Goal: Contribute content: Contribute content

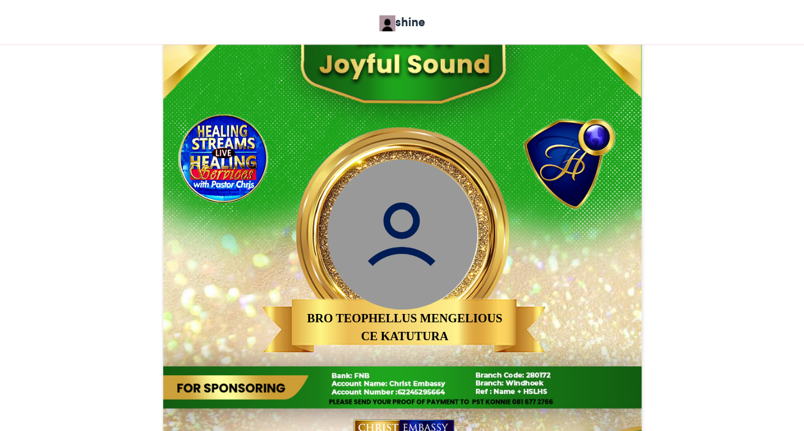
scroll to position [588, 0]
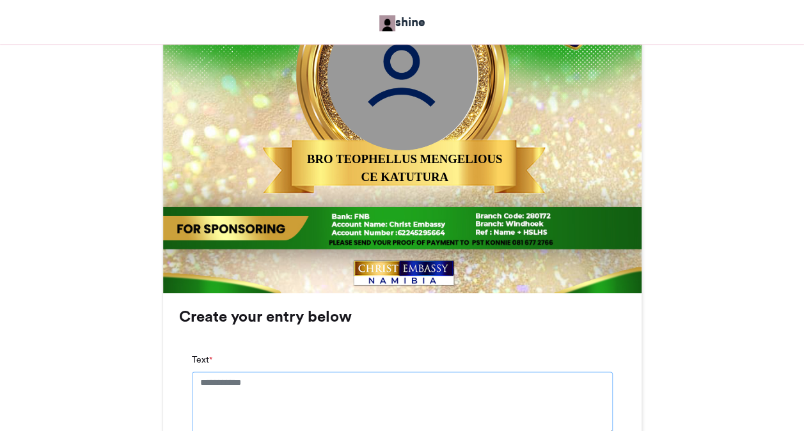
click at [259, 388] on textarea "Text *" at bounding box center [402, 404] width 421 height 64
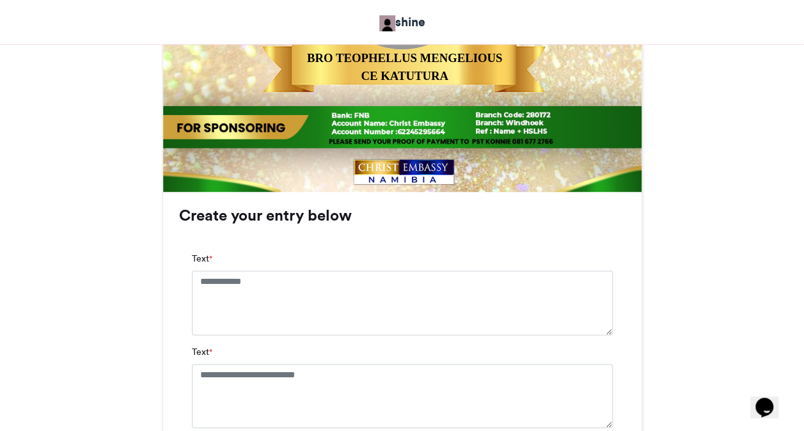
scroll to position [691, 0]
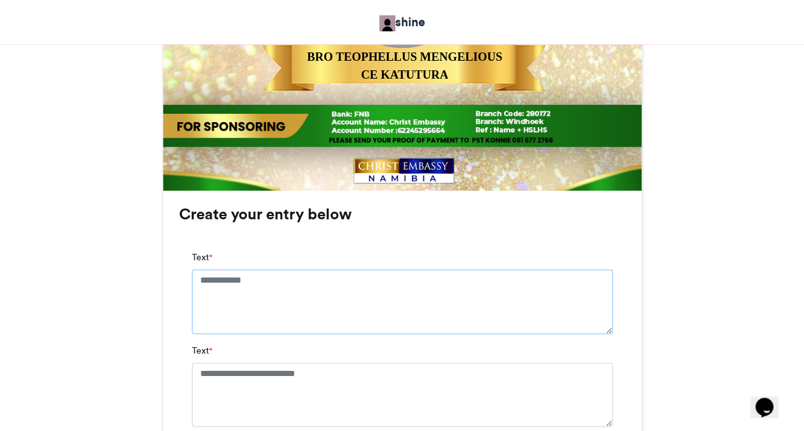
click at [402, 302] on textarea "Text *" at bounding box center [402, 301] width 421 height 64
type textarea "**********"
click at [389, 390] on textarea "Text *" at bounding box center [402, 405] width 421 height 64
type textarea "*"
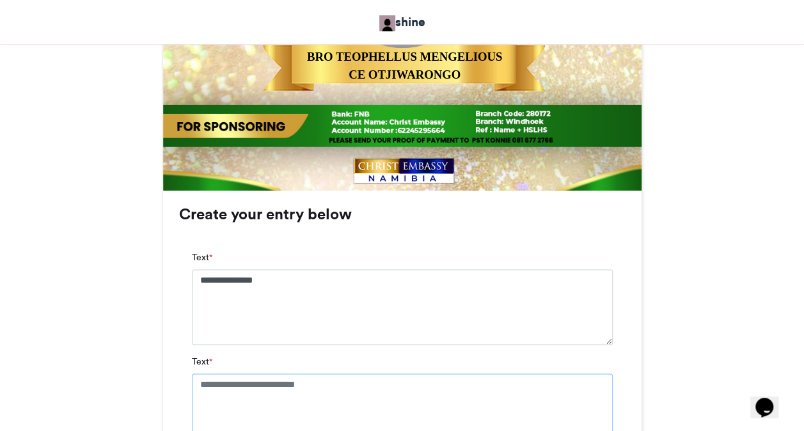
click at [318, 386] on textarea "Text *" at bounding box center [402, 410] width 421 height 75
paste textarea "**********"
type textarea "**********"
click at [673, 339] on div "MAKE A JOYFUL SOUND shine 2 weeks ago 17" at bounding box center [402, 130] width 729 height 1231
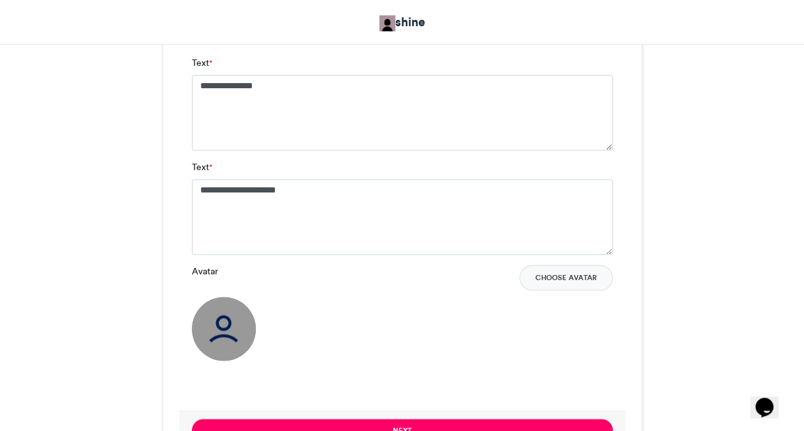
scroll to position [895, 0]
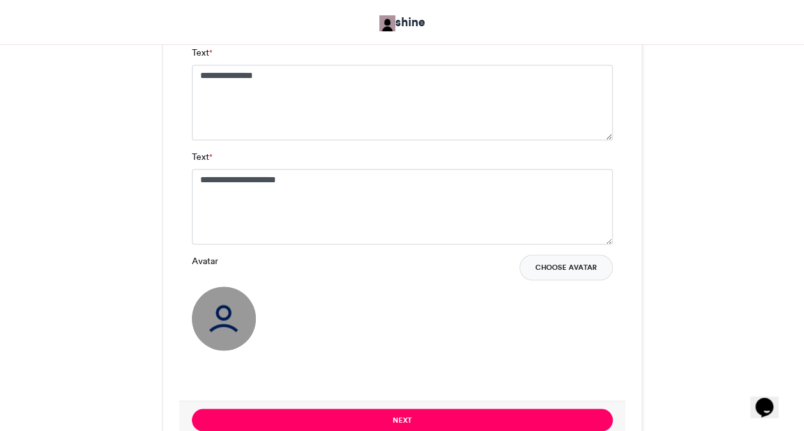
click at [554, 269] on button "Choose Avatar" at bounding box center [565, 267] width 93 height 26
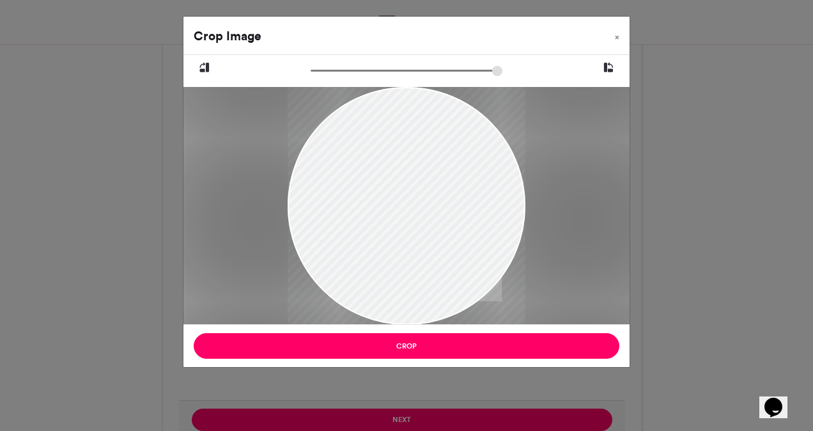
drag, startPoint x: 377, startPoint y: 236, endPoint x: 375, endPoint y: 219, distance: 17.5
click at [375, 219] on div at bounding box center [407, 189] width 238 height 317
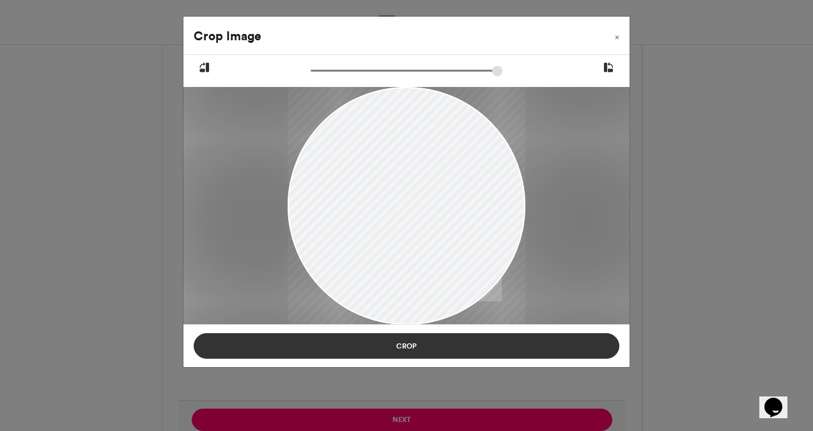
click at [364, 341] on button "Crop" at bounding box center [407, 346] width 426 height 26
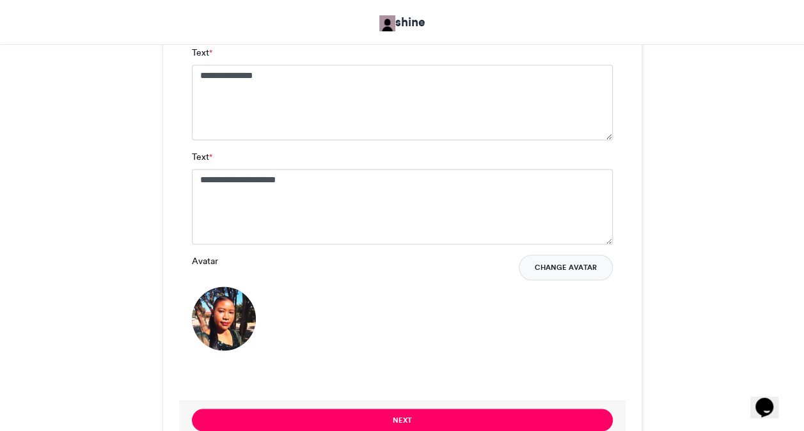
click at [544, 267] on button "Change Avatar" at bounding box center [566, 267] width 94 height 26
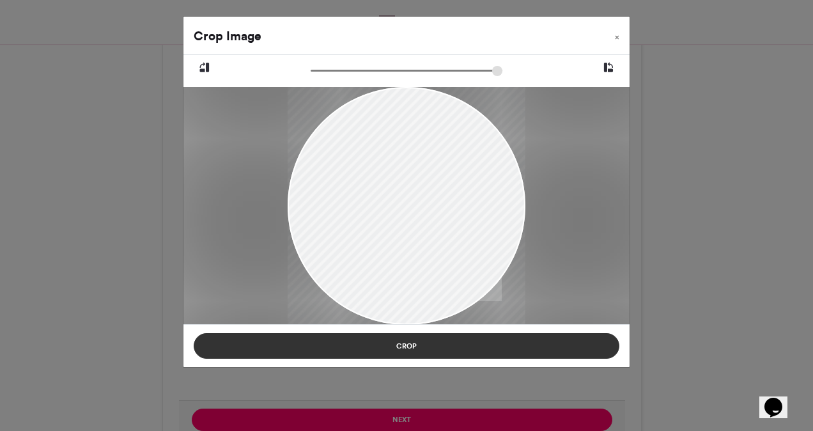
click at [375, 340] on button "Crop" at bounding box center [407, 346] width 426 height 26
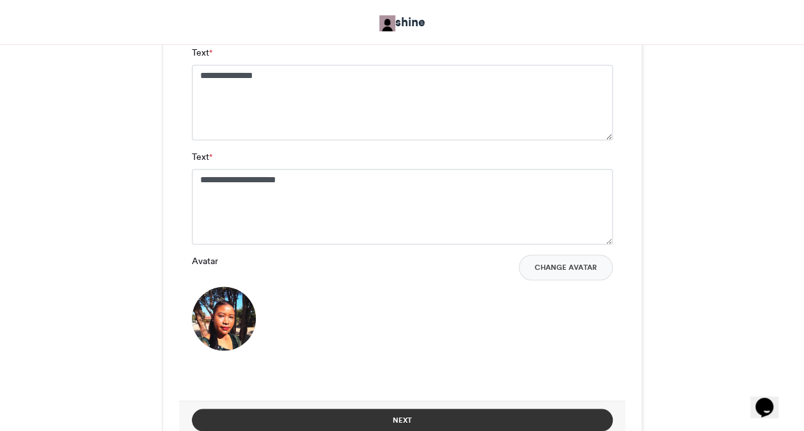
click at [416, 414] on button "Next" at bounding box center [402, 420] width 421 height 22
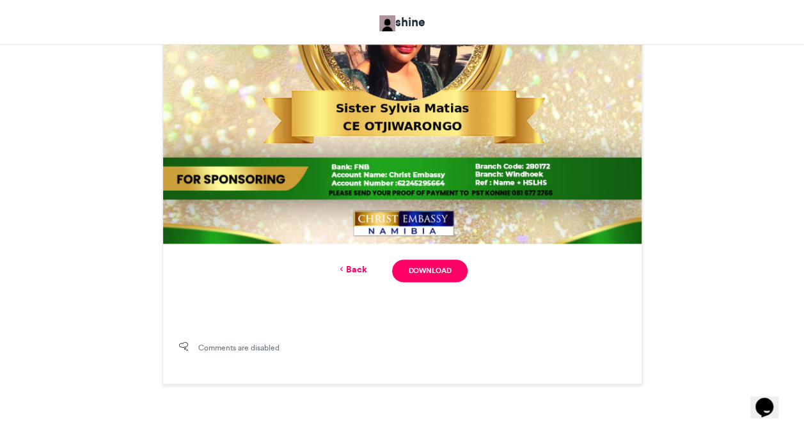
scroll to position [648, 0]
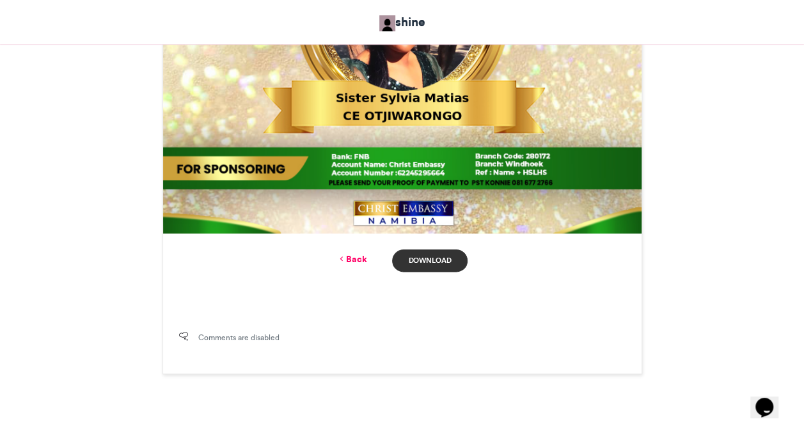
click at [430, 256] on link "Download" at bounding box center [429, 260] width 75 height 22
click at [361, 258] on link "Back" at bounding box center [351, 259] width 30 height 13
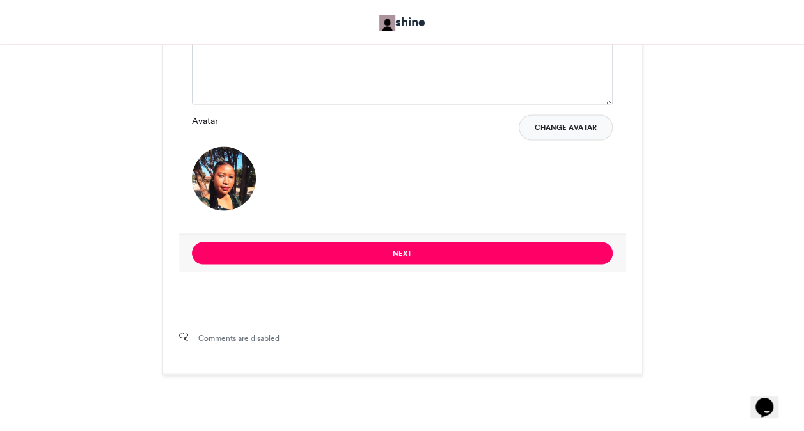
click at [559, 130] on button "Change Avatar" at bounding box center [566, 127] width 94 height 26
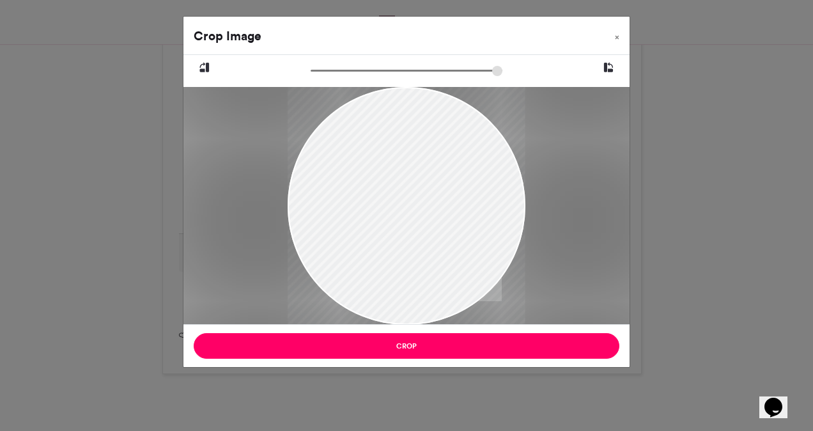
drag, startPoint x: 377, startPoint y: 257, endPoint x: 403, endPoint y: 292, distance: 43.7
click at [403, 292] on div at bounding box center [407, 238] width 238 height 303
drag, startPoint x: 320, startPoint y: 70, endPoint x: 299, endPoint y: 75, distance: 21.6
click at [311, 75] on input "zoom" at bounding box center [407, 71] width 192 height 12
drag, startPoint x: 367, startPoint y: 136, endPoint x: 386, endPoint y: 180, distance: 47.5
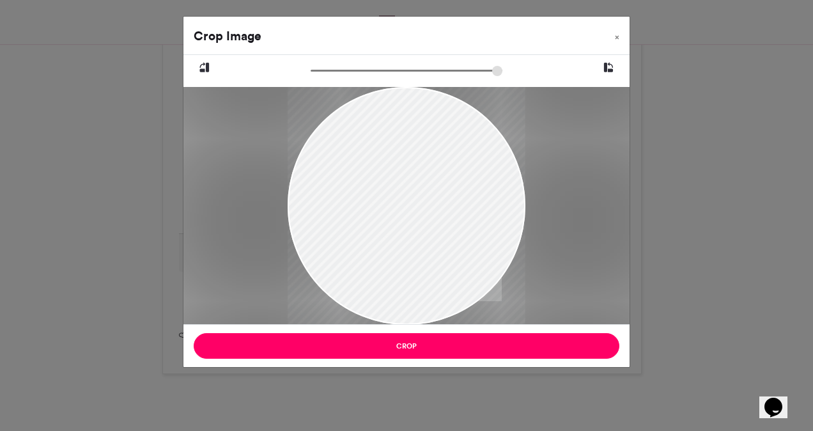
click at [386, 180] on div at bounding box center [407, 238] width 238 height 303
drag, startPoint x: 386, startPoint y: 180, endPoint x: 391, endPoint y: 202, distance: 23.0
click at [391, 202] on div at bounding box center [407, 238] width 238 height 303
drag, startPoint x: 315, startPoint y: 74, endPoint x: 325, endPoint y: 77, distance: 10.5
click at [325, 77] on input "zoom" at bounding box center [407, 71] width 192 height 12
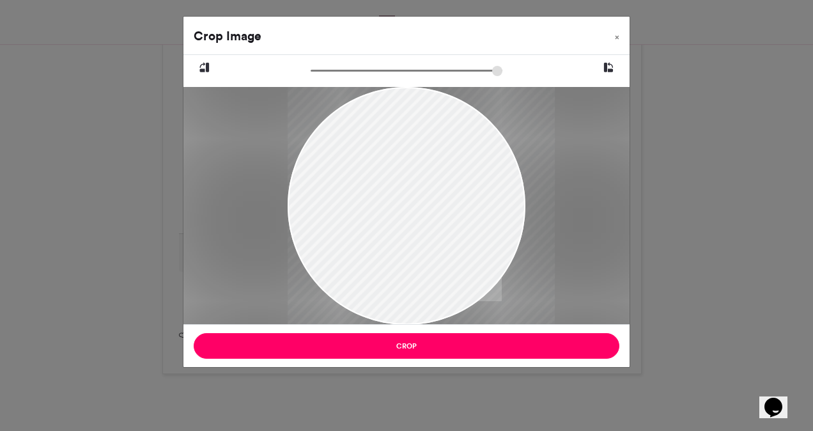
drag, startPoint x: 377, startPoint y: 139, endPoint x: 400, endPoint y: 180, distance: 46.6
click at [400, 180] on div at bounding box center [421, 257] width 267 height 341
drag, startPoint x: 322, startPoint y: 73, endPoint x: 303, endPoint y: 71, distance: 19.3
type input "******"
click at [311, 71] on input "zoom" at bounding box center [407, 71] width 192 height 12
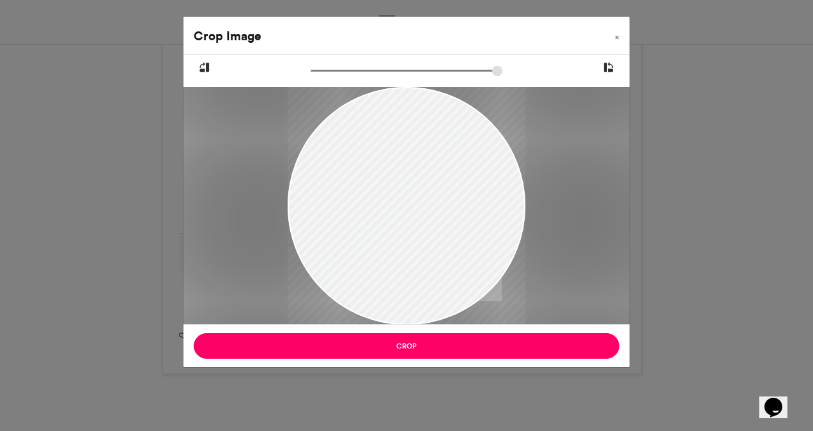
drag, startPoint x: 371, startPoint y: 166, endPoint x: 371, endPoint y: 196, distance: 29.4
click at [371, 196] on div at bounding box center [407, 238] width 238 height 303
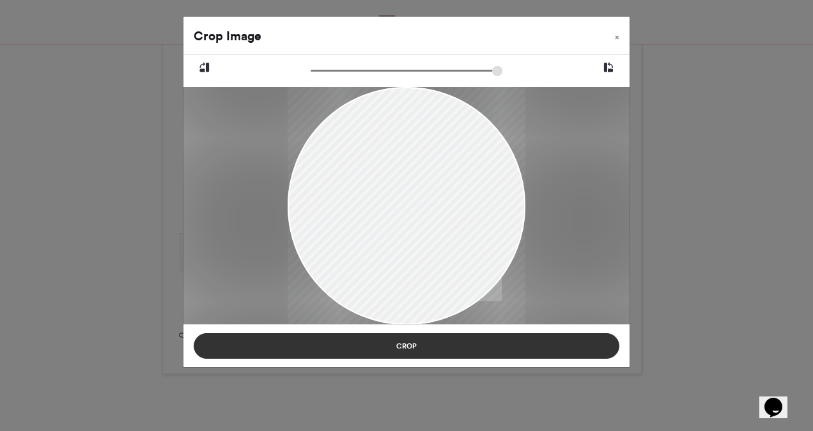
click at [383, 343] on button "Crop" at bounding box center [407, 346] width 426 height 26
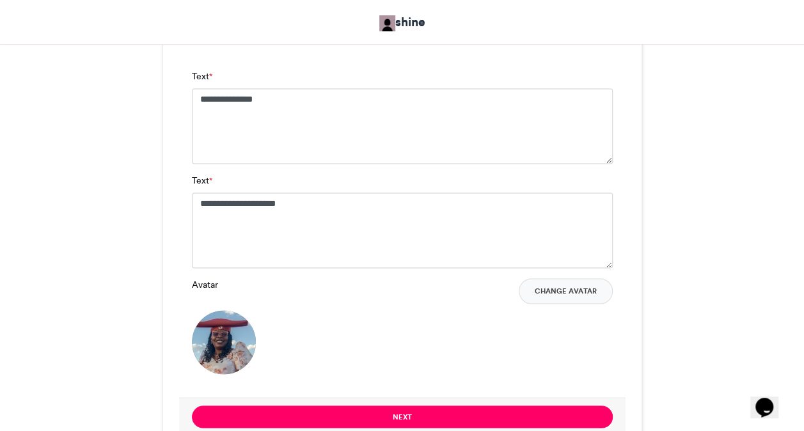
scroll to position [754, 0]
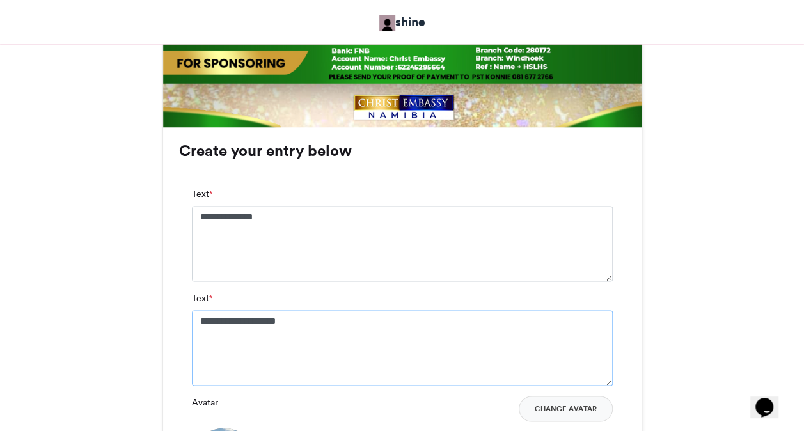
click at [320, 318] on textarea "**********" at bounding box center [402, 347] width 421 height 75
type textarea "*"
paste textarea "**********"
click at [632, 386] on div "**********" at bounding box center [402, 348] width 478 height 442
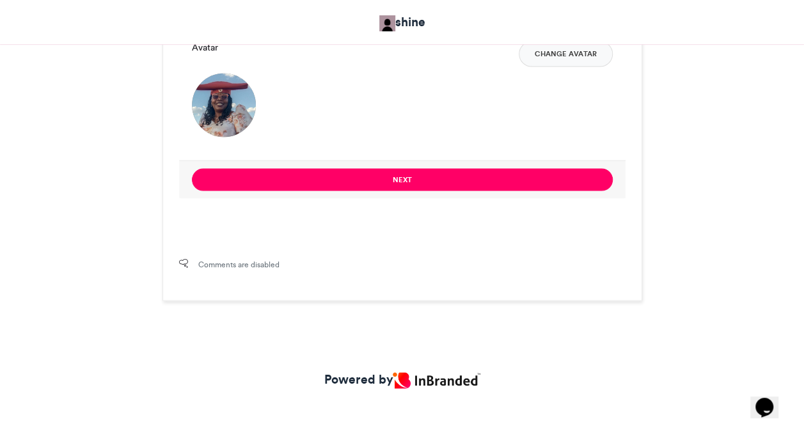
scroll to position [1112, 0]
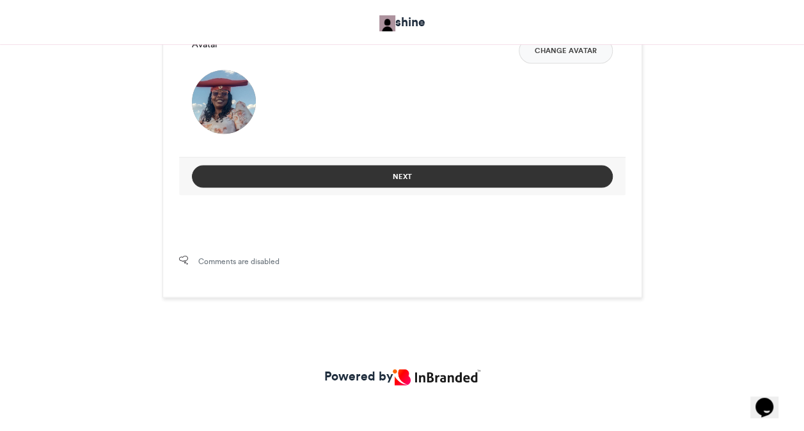
click at [384, 184] on button "Next" at bounding box center [402, 176] width 421 height 22
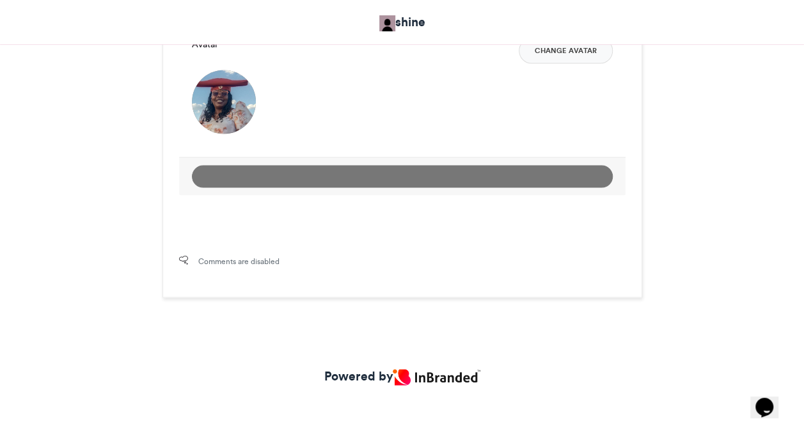
scroll to position [724, 0]
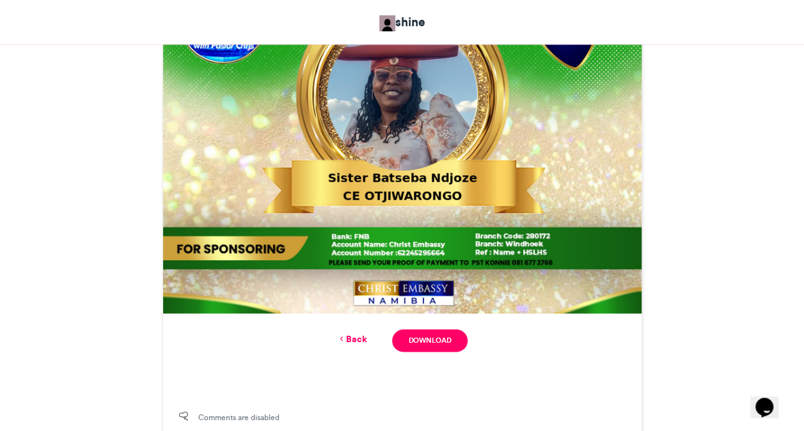
scroll to position [545, 0]
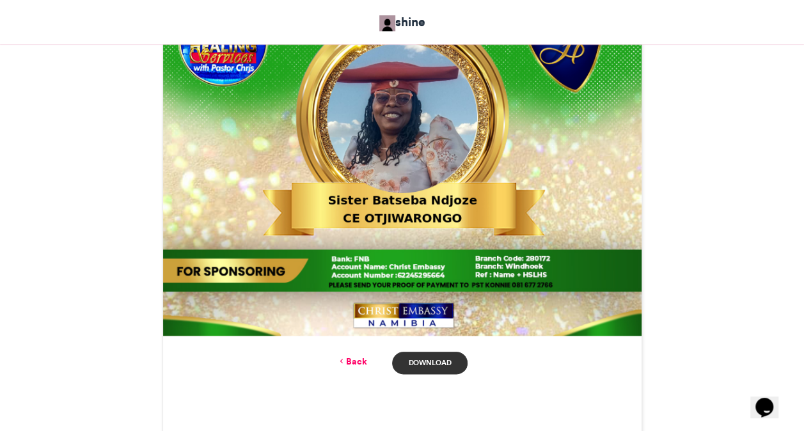
click at [445, 359] on link "Download" at bounding box center [429, 363] width 75 height 22
click at [351, 358] on link "Back" at bounding box center [351, 361] width 30 height 13
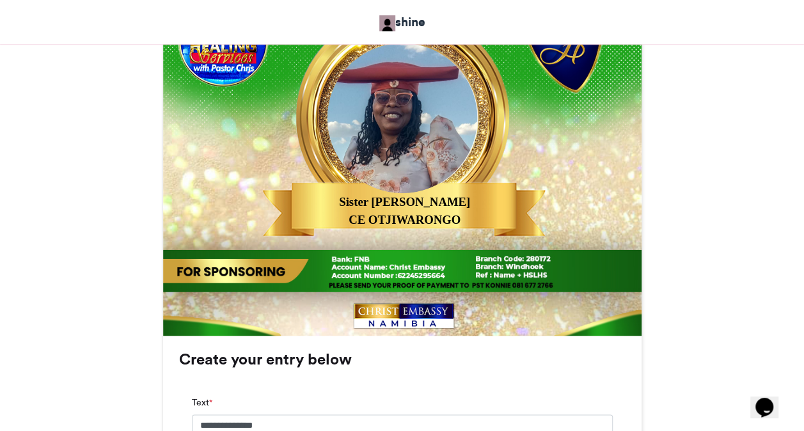
scroll to position [933, 0]
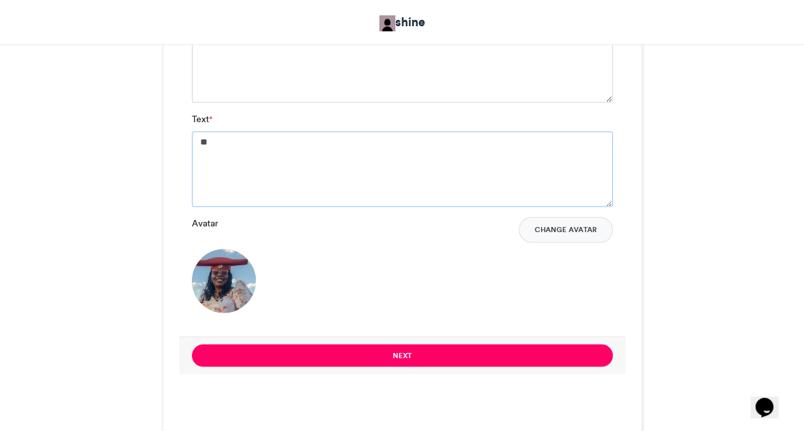
type textarea "*"
click at [343, 184] on textarea "Text *" at bounding box center [402, 168] width 421 height 75
click at [281, 143] on textarea "Text *" at bounding box center [402, 168] width 421 height 75
paste textarea "**********"
type textarea "**********"
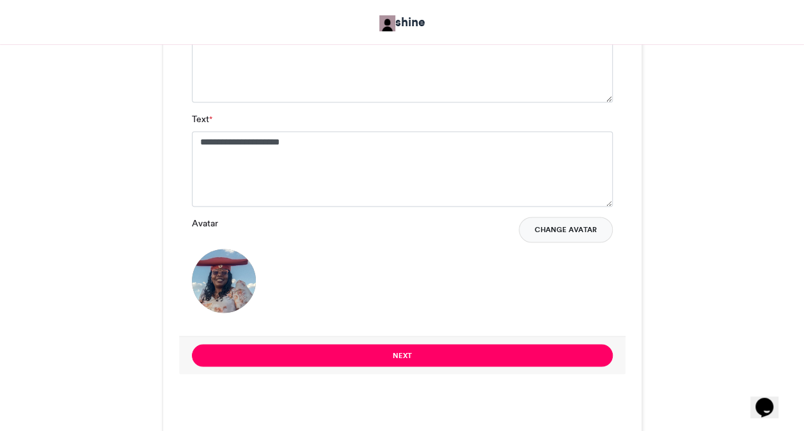
click at [570, 227] on button "Change Avatar" at bounding box center [566, 230] width 94 height 26
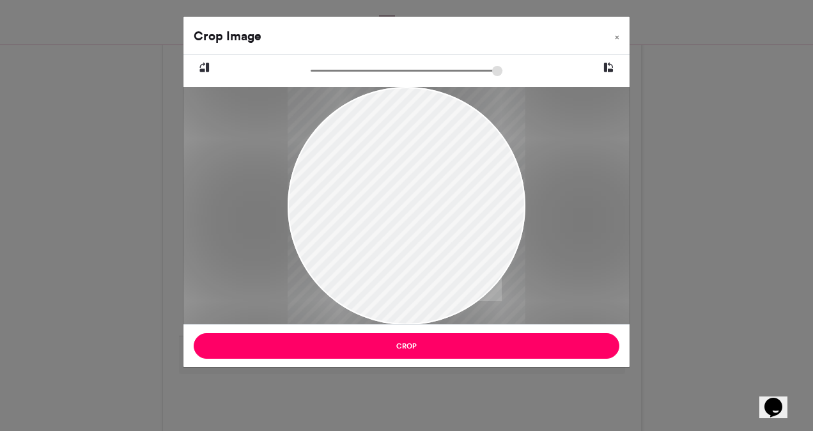
drag, startPoint x: 391, startPoint y: 181, endPoint x: 454, endPoint y: 266, distance: 105.6
click at [454, 266] on div at bounding box center [407, 290] width 238 height 423
click at [607, 65] on icon at bounding box center [609, 67] width 12 height 17
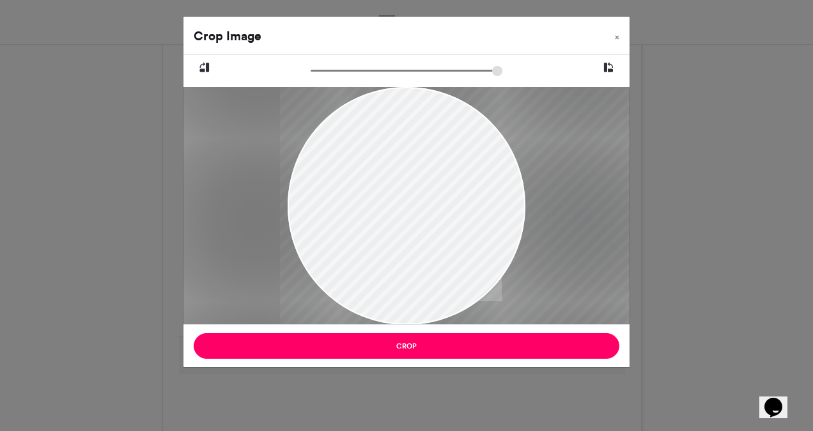
click at [607, 65] on icon at bounding box center [609, 67] width 12 height 17
click at [207, 59] on icon at bounding box center [205, 67] width 12 height 17
click at [611, 69] on icon at bounding box center [609, 67] width 12 height 17
drag, startPoint x: 462, startPoint y: 205, endPoint x: 468, endPoint y: 201, distance: 7.1
click at [468, 201] on div at bounding box center [407, 287] width 238 height 423
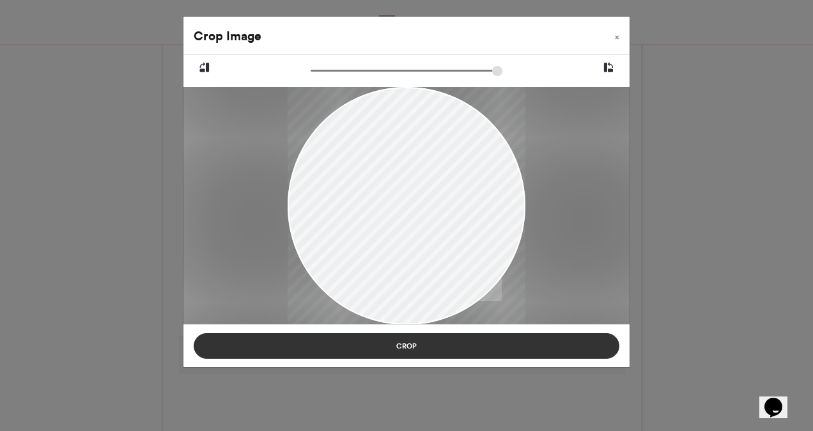
click at [442, 347] on button "Crop" at bounding box center [407, 346] width 426 height 26
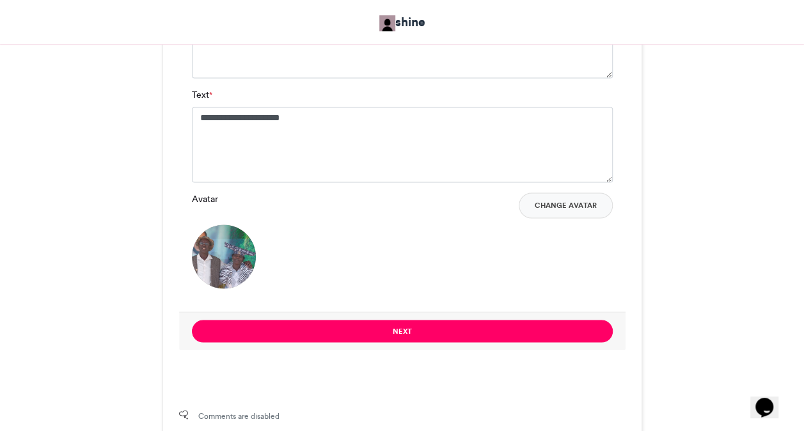
scroll to position [959, 0]
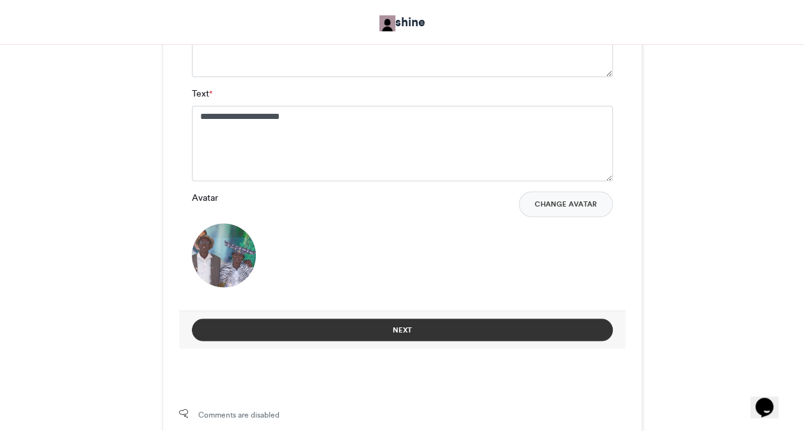
click at [446, 321] on button "Next" at bounding box center [402, 329] width 421 height 22
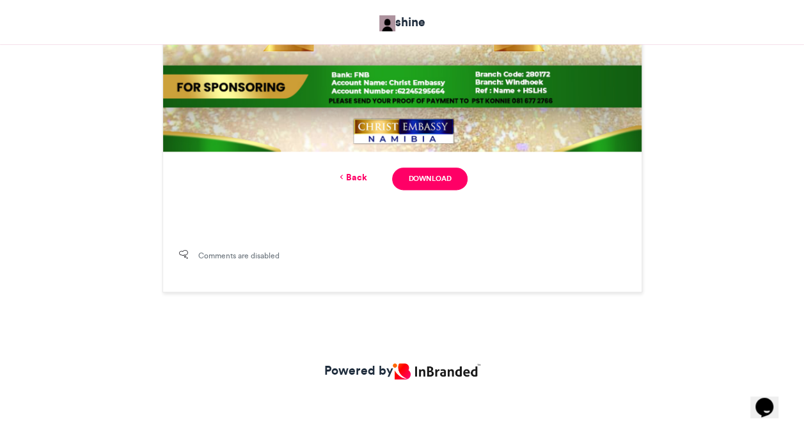
scroll to position [572, 0]
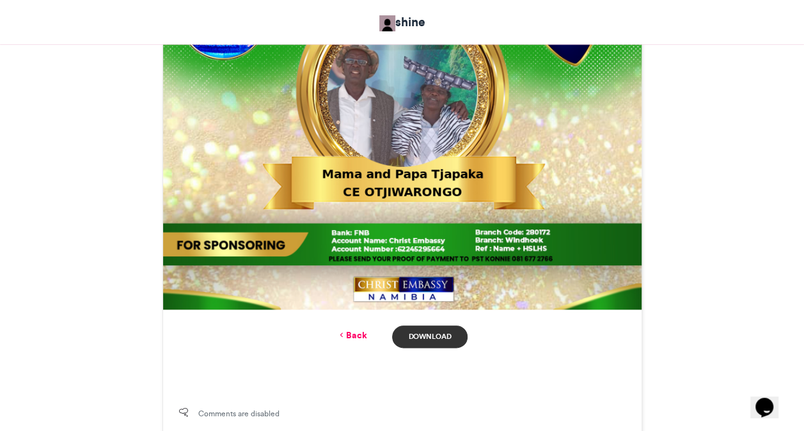
click at [446, 333] on link "Download" at bounding box center [429, 336] width 75 height 22
click at [366, 338] on link "Back" at bounding box center [351, 335] width 30 height 13
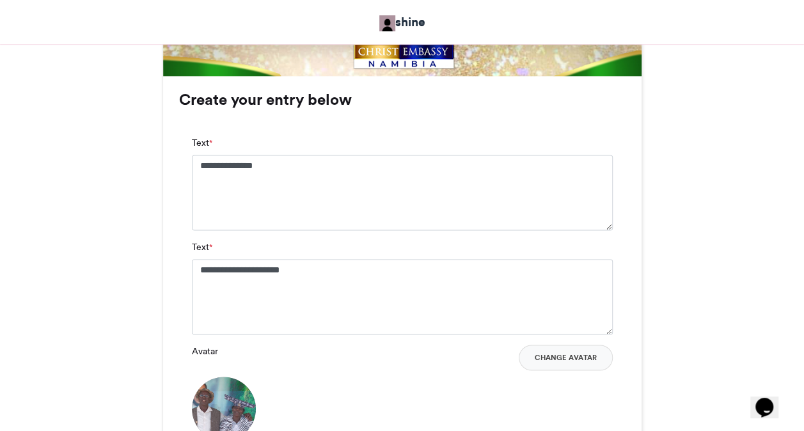
scroll to position [779, 0]
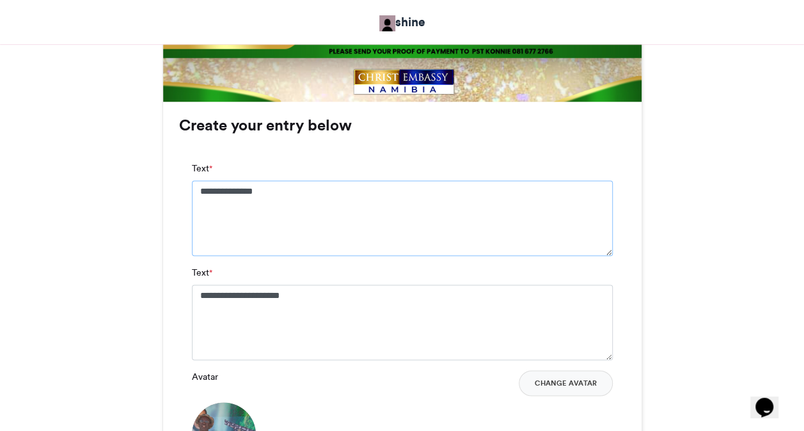
click at [372, 212] on textarea "**********" at bounding box center [402, 217] width 421 height 75
type textarea "**********"
type textarea "*"
type textarea "**********"
click at [583, 379] on button "Change Avatar" at bounding box center [566, 383] width 94 height 26
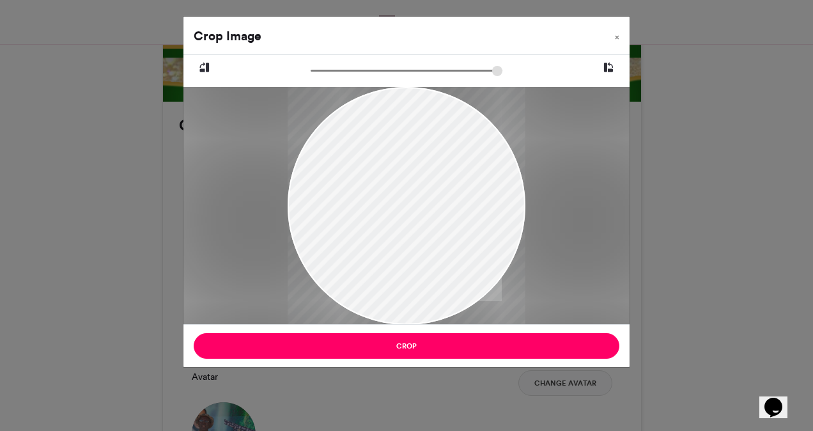
drag, startPoint x: 402, startPoint y: 161, endPoint x: 402, endPoint y: 261, distance: 99.8
click at [402, 261] on div at bounding box center [407, 305] width 238 height 530
click at [402, 256] on div at bounding box center [407, 300] width 238 height 530
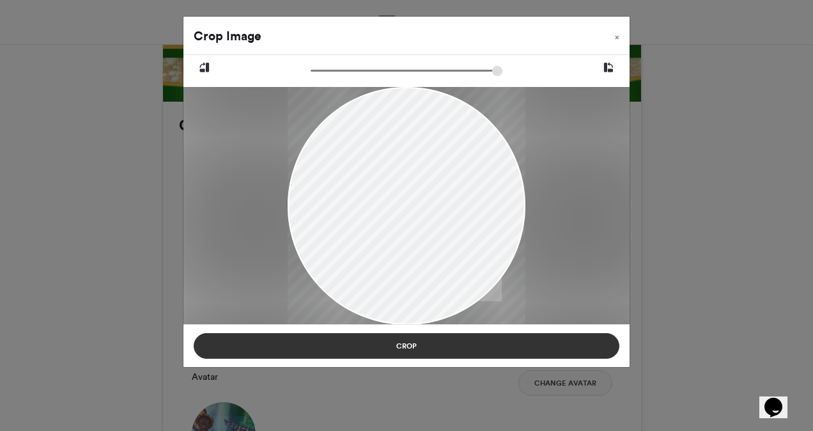
click at [419, 345] on button "Crop" at bounding box center [407, 346] width 426 height 26
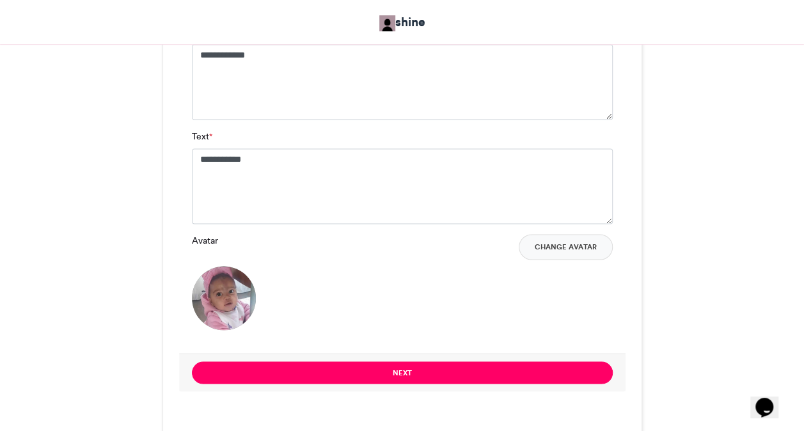
scroll to position [933, 0]
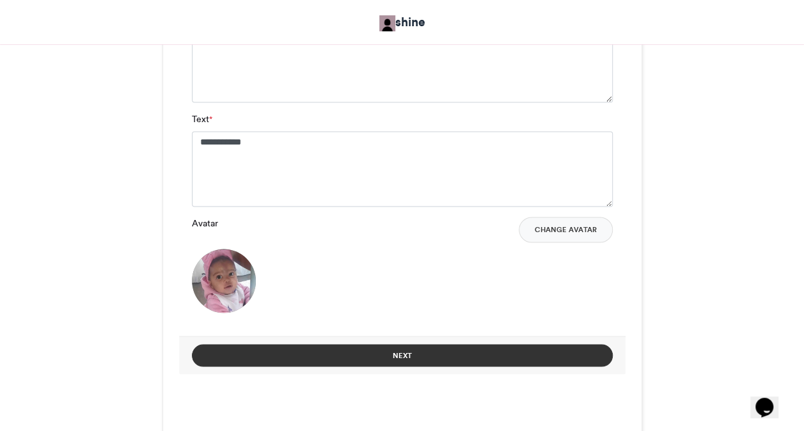
click at [512, 357] on button "Next" at bounding box center [402, 355] width 421 height 22
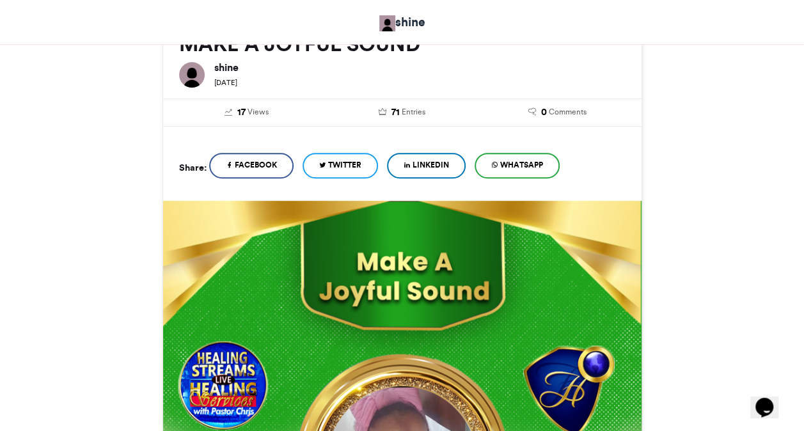
scroll to position [205, 0]
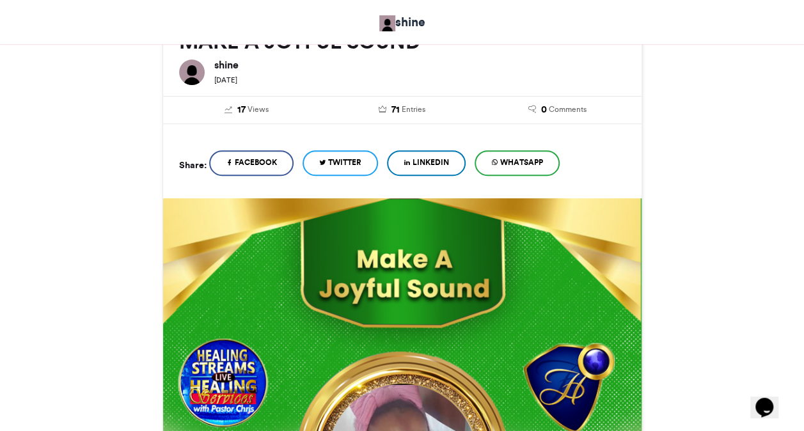
click at [725, 226] on div "MAKE A JOYFUL SOUND shine 2 weeks ago 17" at bounding box center [402, 409] width 729 height 817
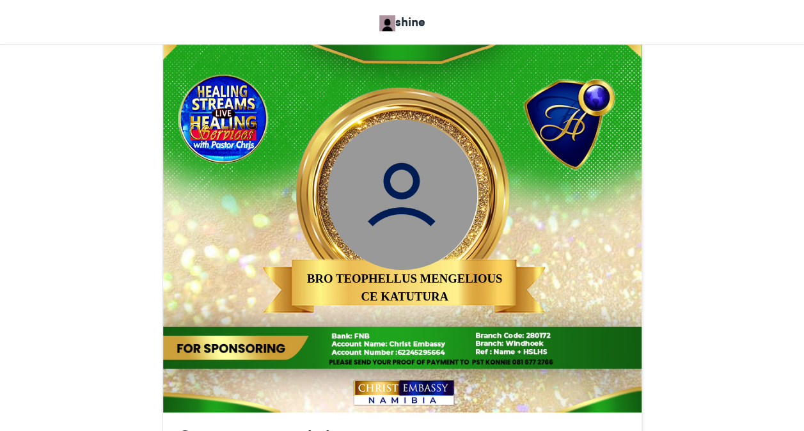
scroll to position [529, 0]
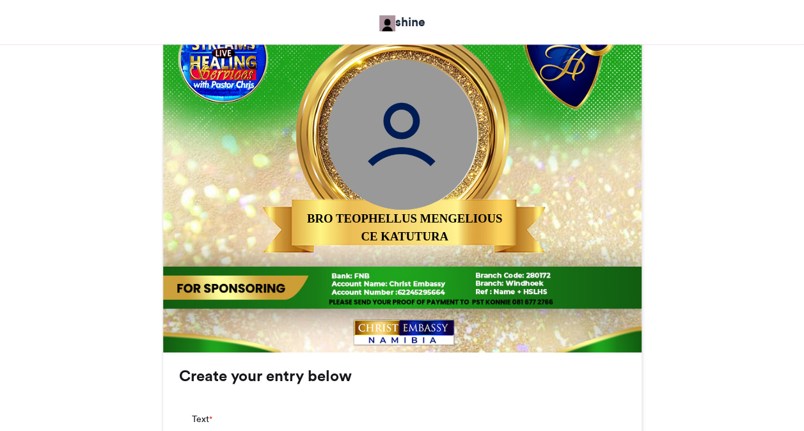
click at [744, 303] on div "MAKE A JOYFUL SOUND shine 2 weeks ago 18" at bounding box center [402, 280] width 729 height 1209
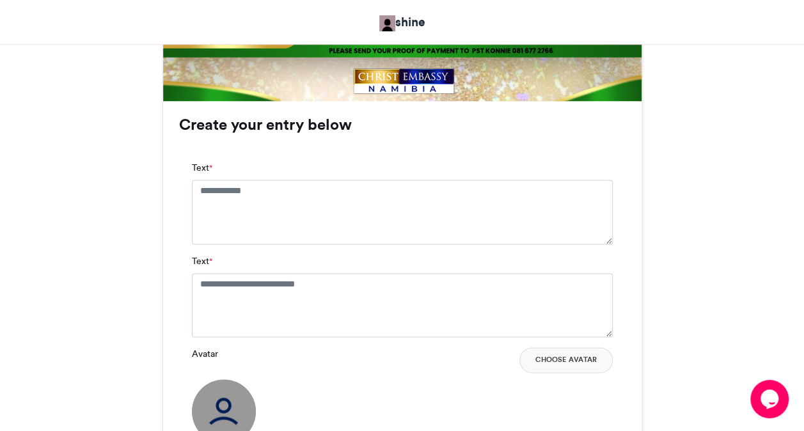
scroll to position [785, 0]
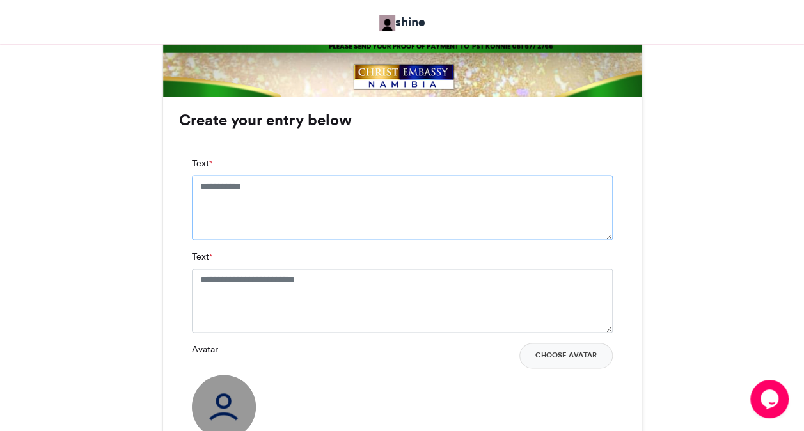
click at [356, 212] on textarea "Text *" at bounding box center [402, 207] width 421 height 64
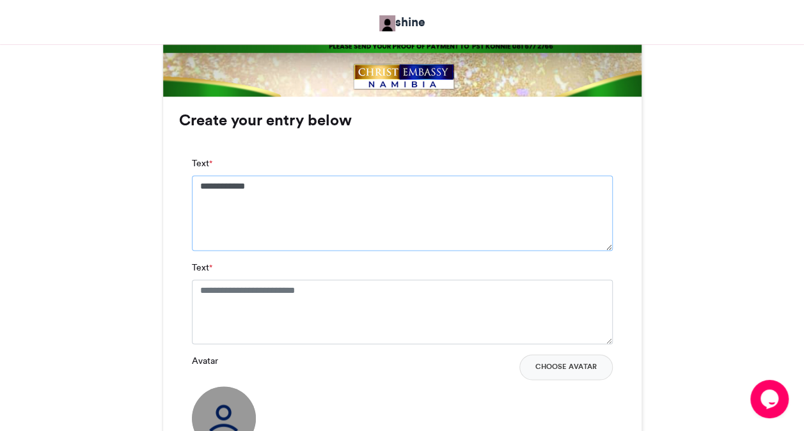
type textarea "**********"
click at [348, 288] on textarea "Text *" at bounding box center [402, 311] width 421 height 64
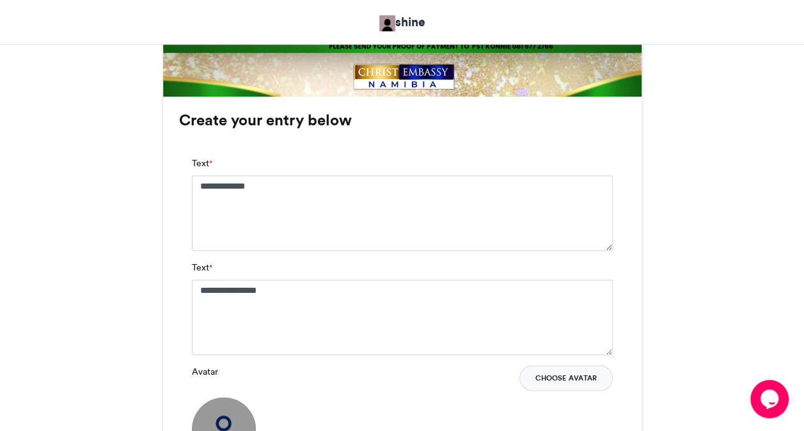
click at [560, 373] on button "Choose Avatar" at bounding box center [565, 378] width 93 height 26
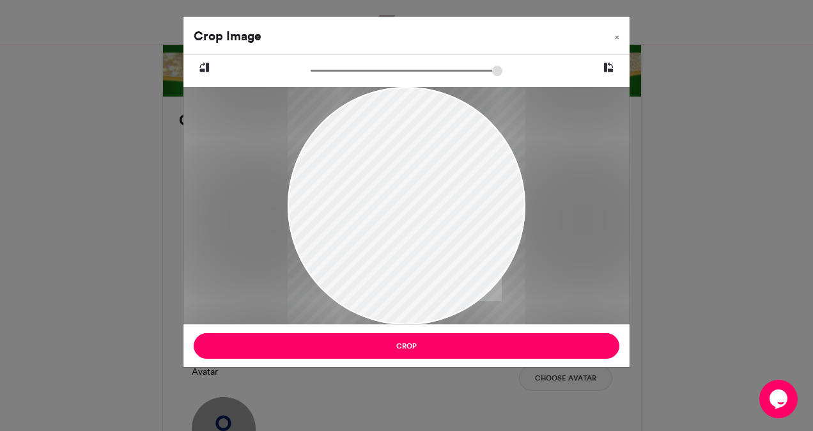
drag, startPoint x: 349, startPoint y: 180, endPoint x: 366, endPoint y: 272, distance: 94.2
click at [366, 272] on div at bounding box center [407, 292] width 238 height 530
drag, startPoint x: 372, startPoint y: 285, endPoint x: 373, endPoint y: 293, distance: 8.4
click at [373, 293] on div at bounding box center [407, 307] width 238 height 530
drag, startPoint x: 373, startPoint y: 293, endPoint x: 377, endPoint y: 284, distance: 9.7
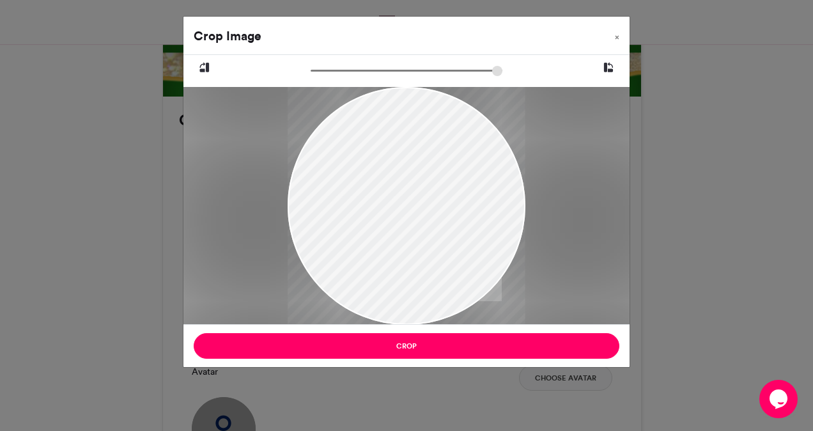
click at [377, 284] on div at bounding box center [407, 298] width 238 height 530
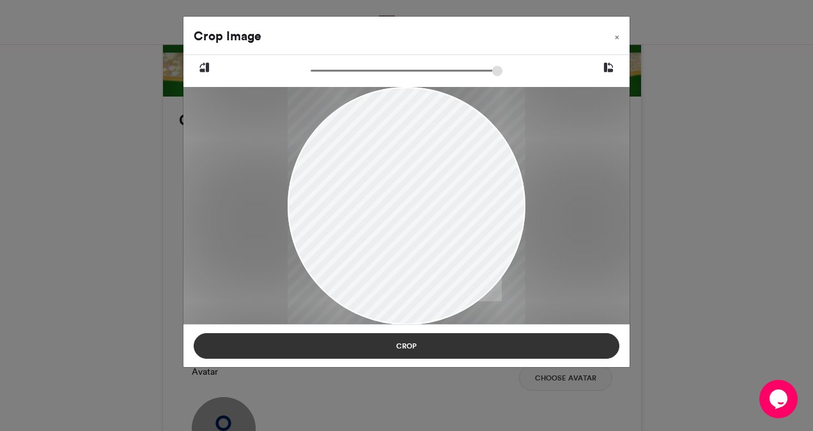
click at [405, 350] on button "Crop" at bounding box center [407, 346] width 426 height 26
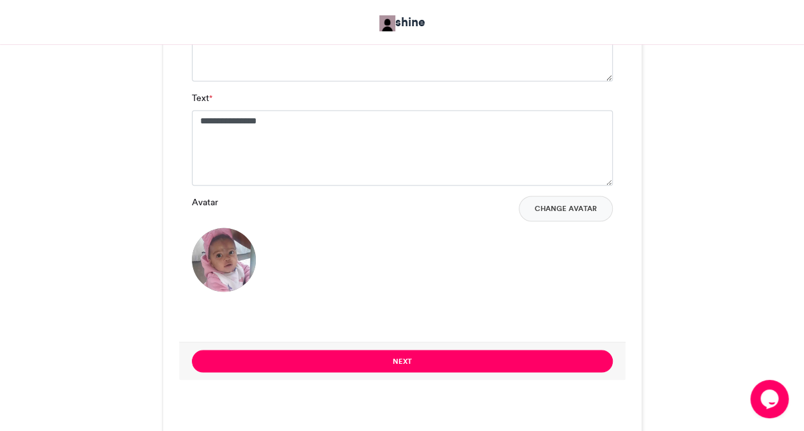
scroll to position [964, 0]
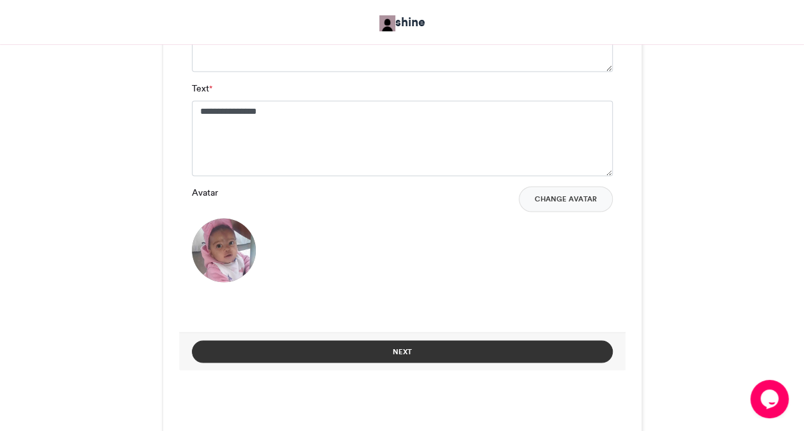
click at [534, 344] on button "Next" at bounding box center [402, 351] width 421 height 22
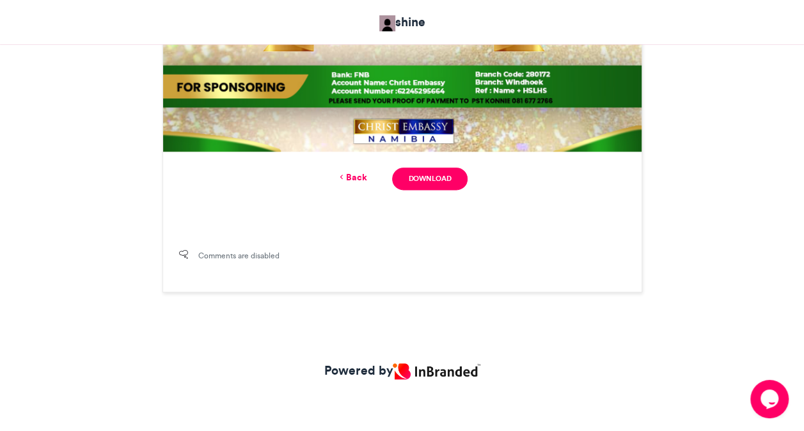
scroll to position [577, 0]
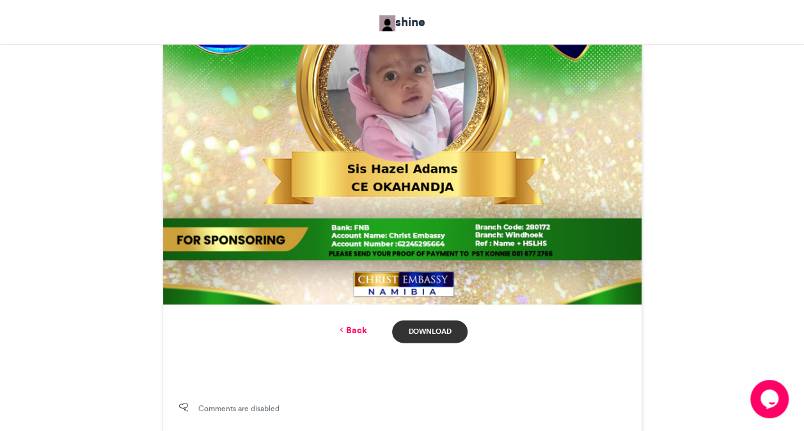
click at [440, 334] on link "Download" at bounding box center [429, 331] width 75 height 22
click at [352, 327] on link "Back" at bounding box center [351, 330] width 30 height 13
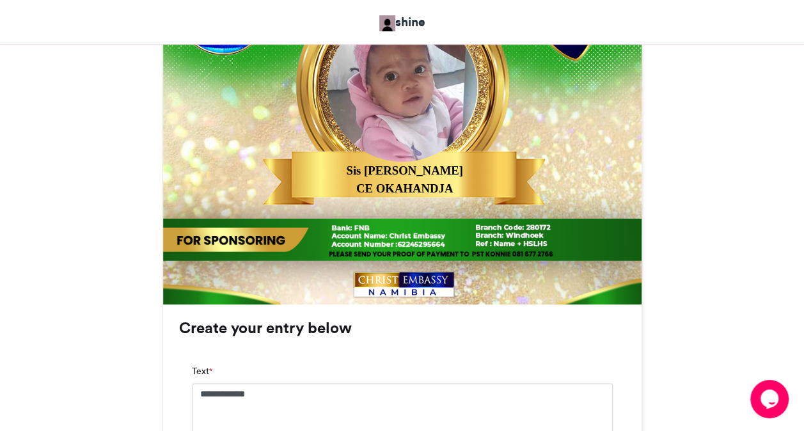
scroll to position [964, 0]
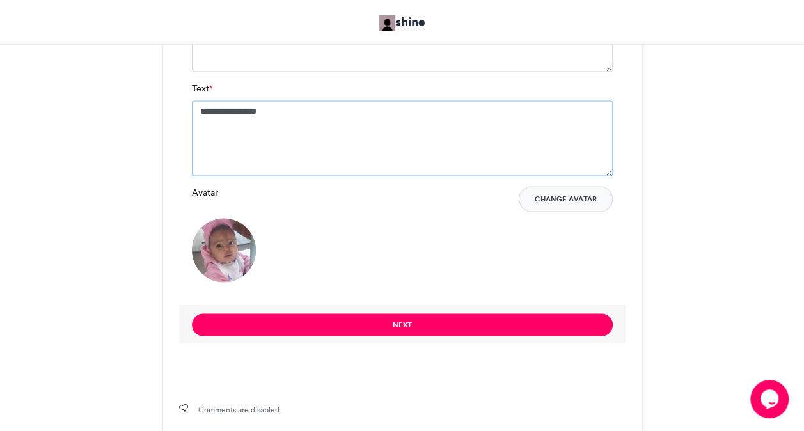
click at [355, 145] on textarea "**********" at bounding box center [402, 137] width 421 height 75
type textarea "**********"
click at [552, 196] on button "Change Avatar" at bounding box center [566, 199] width 94 height 26
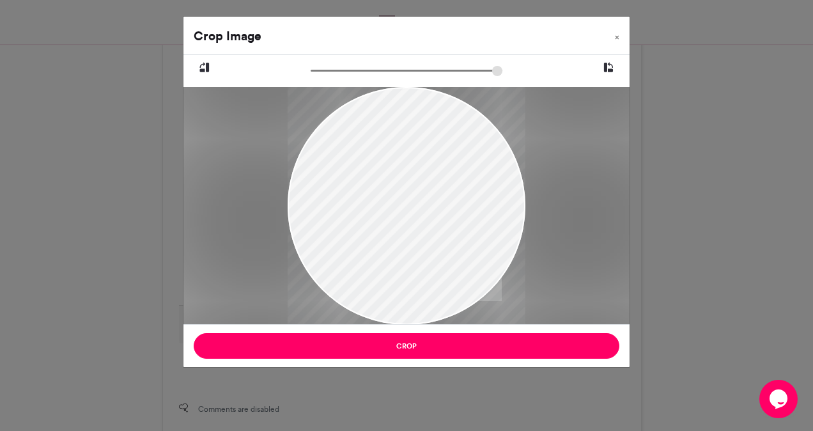
drag, startPoint x: 384, startPoint y: 141, endPoint x: 387, endPoint y: 201, distance: 60.2
click at [387, 201] on div at bounding box center [407, 265] width 238 height 530
drag, startPoint x: 316, startPoint y: 68, endPoint x: 342, endPoint y: 68, distance: 26.2
click at [342, 68] on input "zoom" at bounding box center [407, 71] width 192 height 12
drag, startPoint x: 342, startPoint y: 68, endPoint x: 444, endPoint y: 106, distance: 109.0
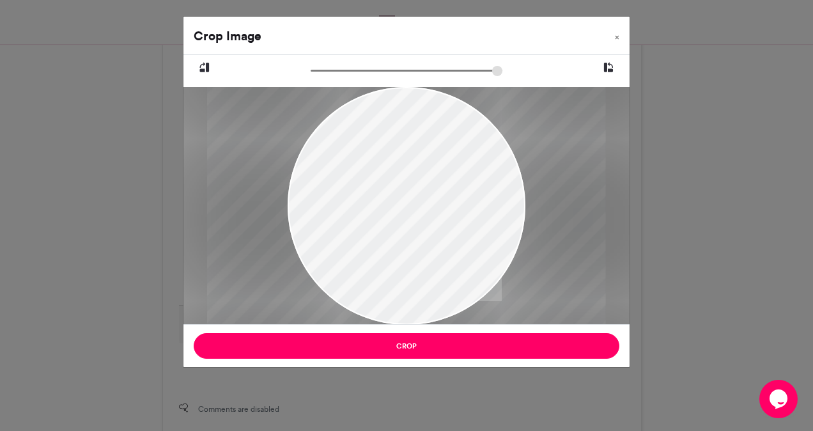
type input "******"
click at [444, 77] on input "zoom" at bounding box center [407, 71] width 192 height 12
drag, startPoint x: 408, startPoint y: 183, endPoint x: 411, endPoint y: 239, distance: 56.4
click at [411, 239] on div at bounding box center [410, 361] width 398 height 889
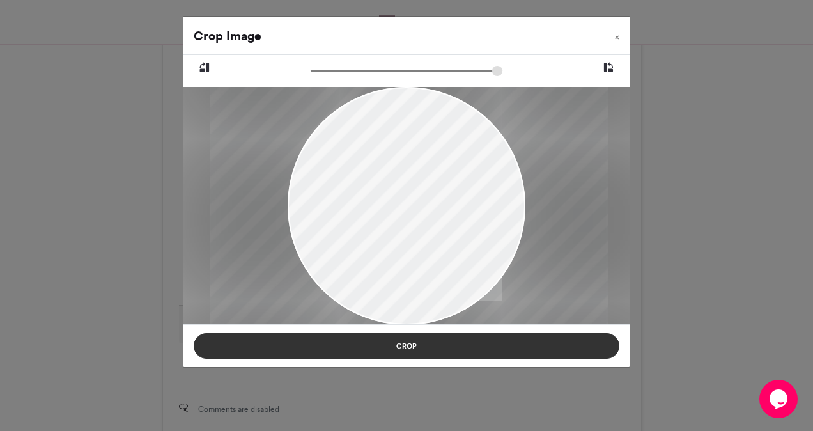
click at [405, 341] on button "Crop" at bounding box center [407, 346] width 426 height 26
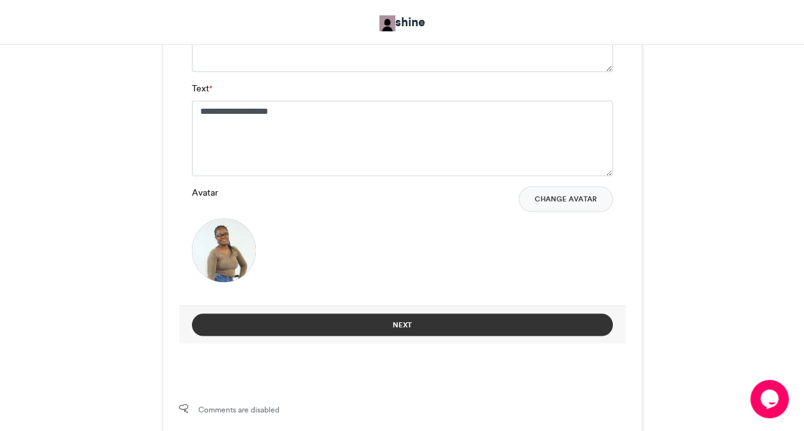
click at [455, 329] on button "Next" at bounding box center [402, 324] width 421 height 22
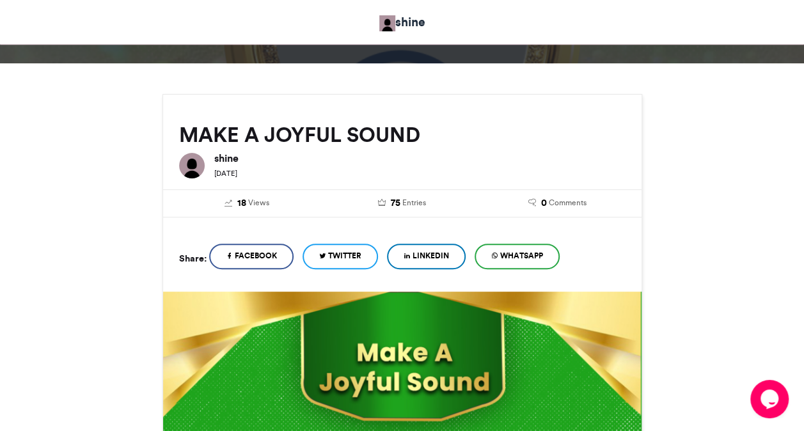
scroll to position [577, 0]
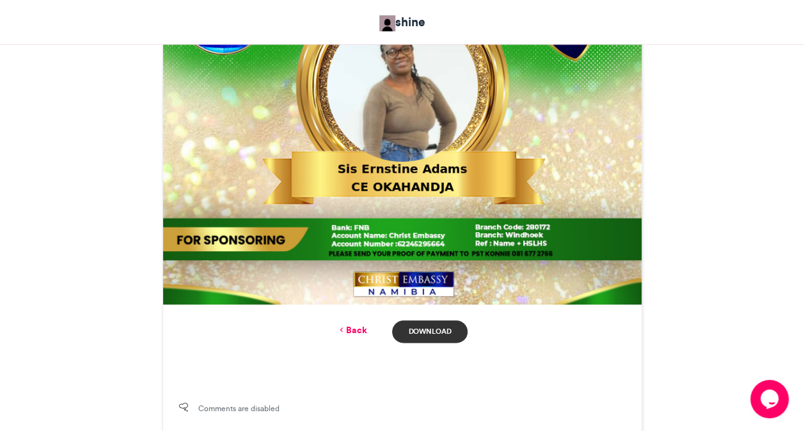
click at [451, 334] on link "Download" at bounding box center [429, 331] width 75 height 22
click at [101, 169] on div "MAKE A JOYFUL SOUND shine 2 weeks ago 18" at bounding box center [402, 36] width 729 height 817
click at [361, 329] on link "Back" at bounding box center [351, 330] width 30 height 13
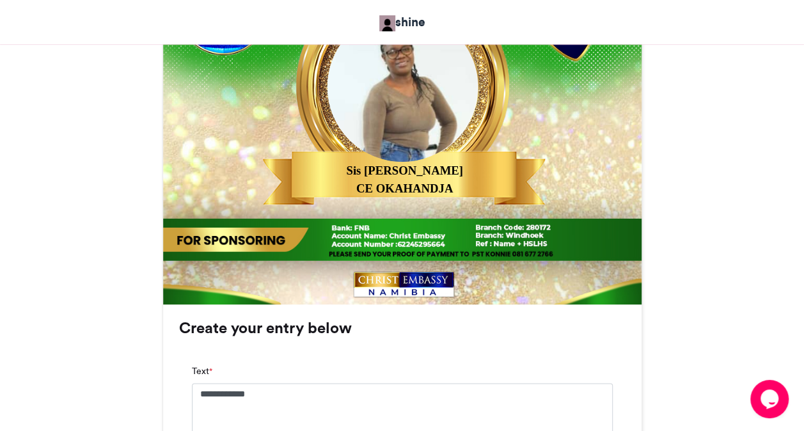
scroll to position [964, 0]
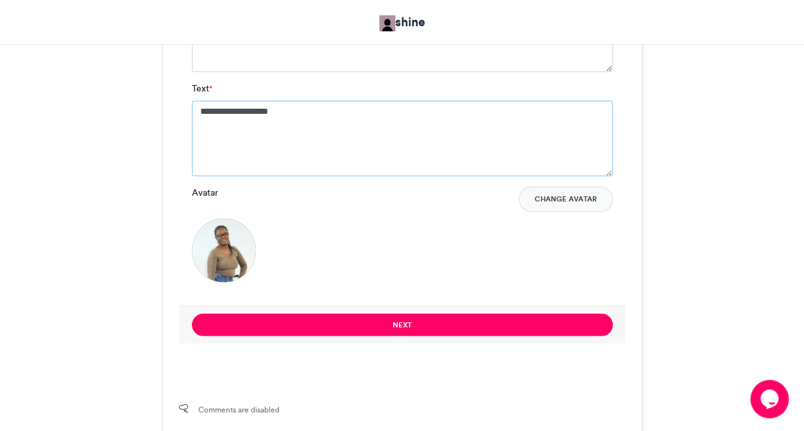
click at [366, 112] on textarea "**********" at bounding box center [402, 137] width 421 height 75
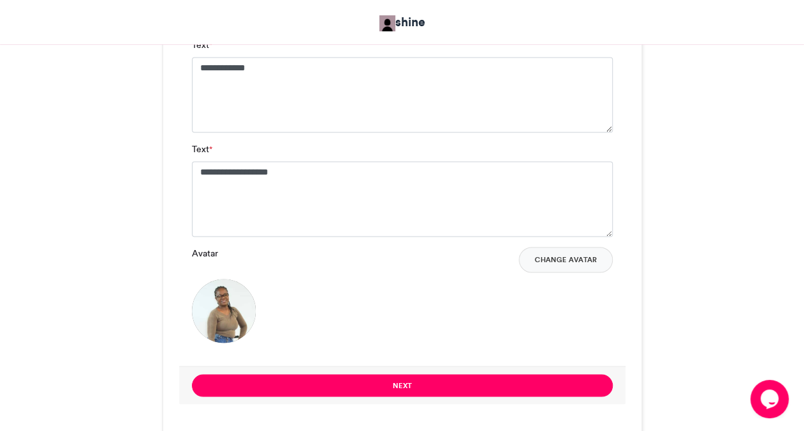
scroll to position [887, 0]
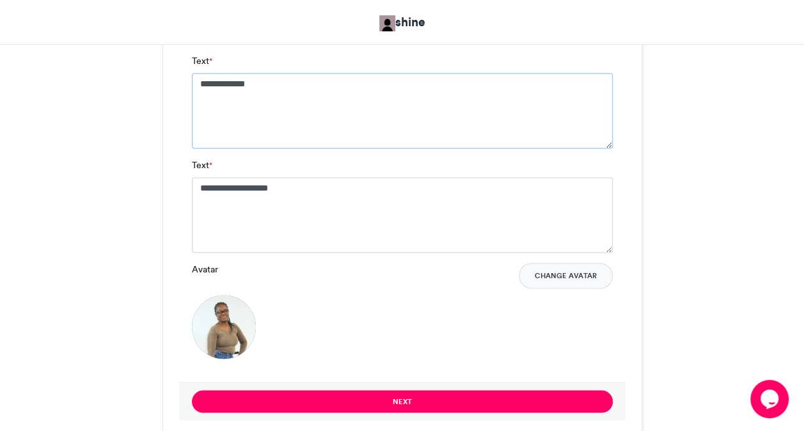
click at [474, 91] on textarea "**********" at bounding box center [402, 110] width 421 height 75
type textarea "**********"
click at [412, 215] on textarea "**********" at bounding box center [402, 214] width 421 height 75
type textarea "*"
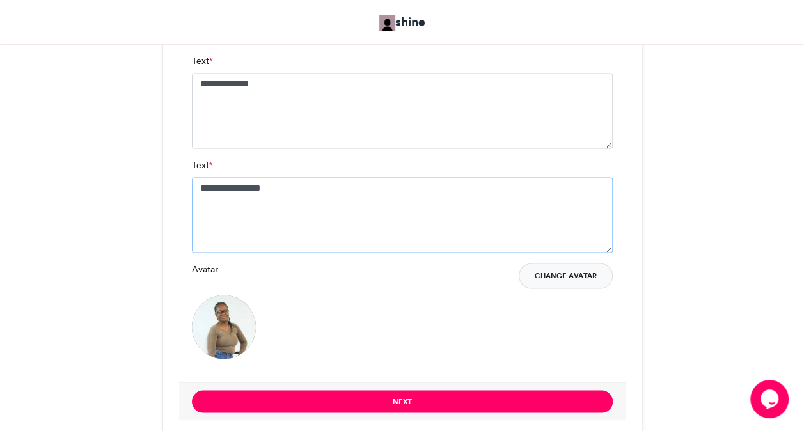
type textarea "**********"
click at [567, 274] on button "Change Avatar" at bounding box center [566, 276] width 94 height 26
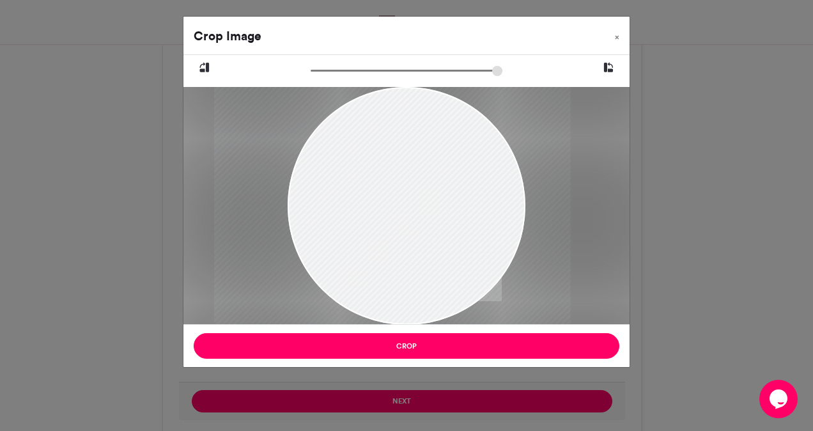
drag, startPoint x: 357, startPoint y: 230, endPoint x: 343, endPoint y: 230, distance: 14.1
click at [343, 230] on div at bounding box center [392, 206] width 357 height 238
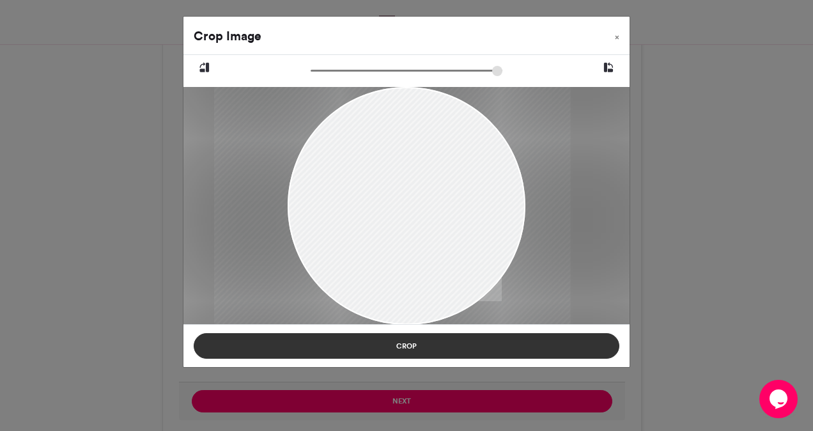
click at [396, 338] on button "Crop" at bounding box center [407, 346] width 426 height 26
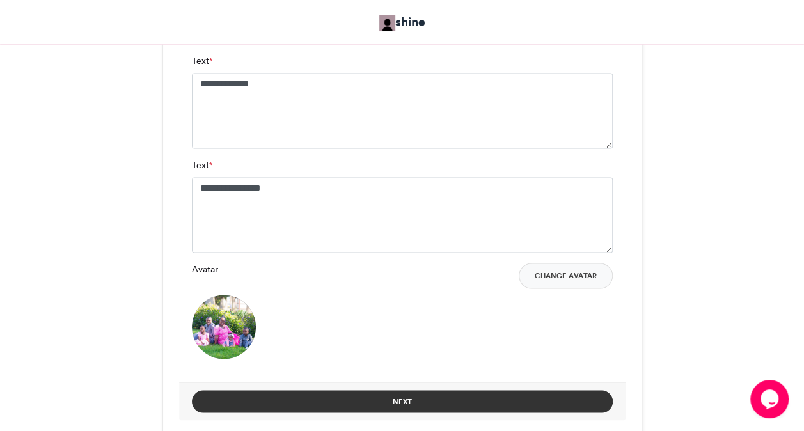
click at [554, 394] on button "Next" at bounding box center [402, 401] width 421 height 22
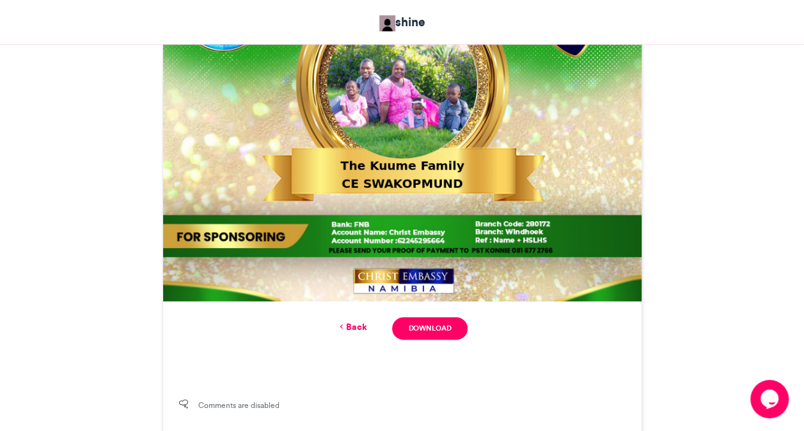
scroll to position [583, 0]
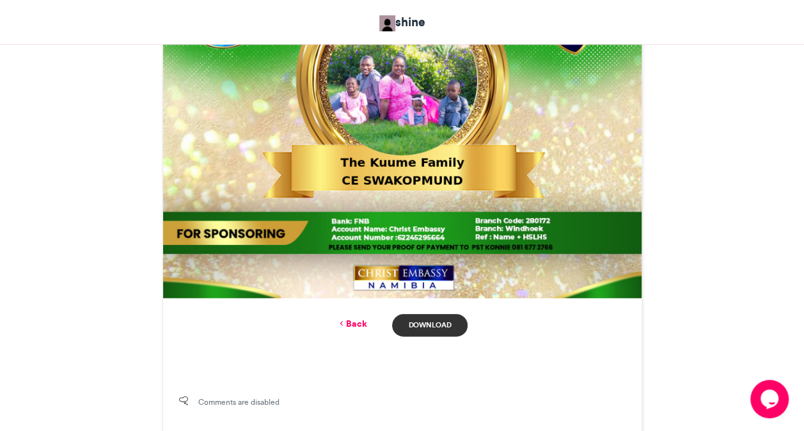
click at [442, 328] on link "Download" at bounding box center [429, 325] width 75 height 22
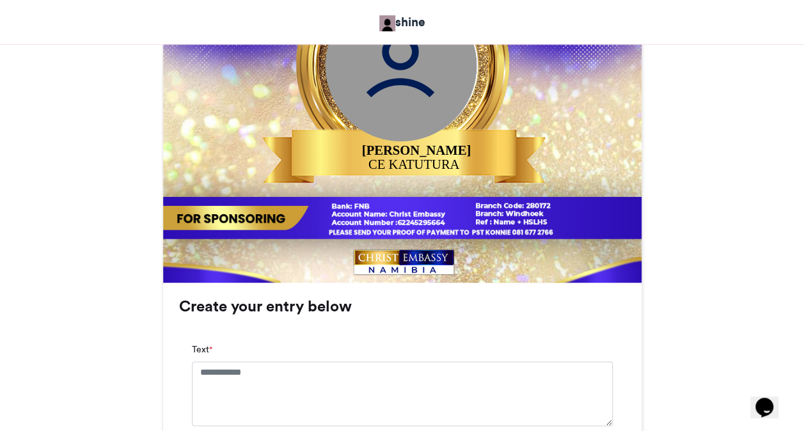
scroll to position [614, 0]
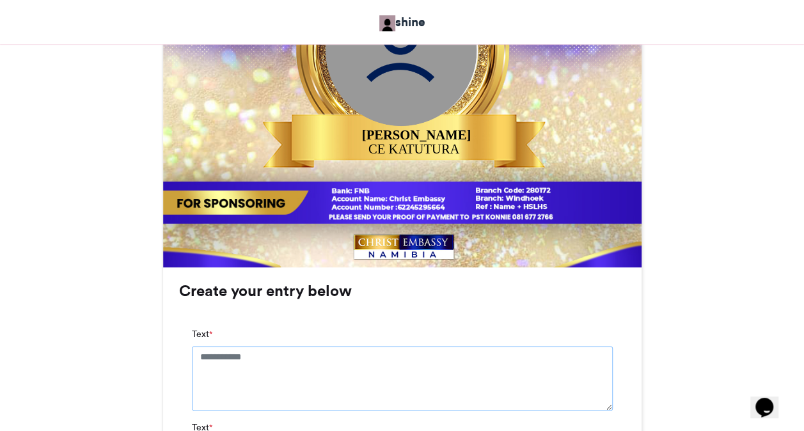
click at [359, 368] on textarea "Text *" at bounding box center [402, 378] width 421 height 64
type textarea "**********"
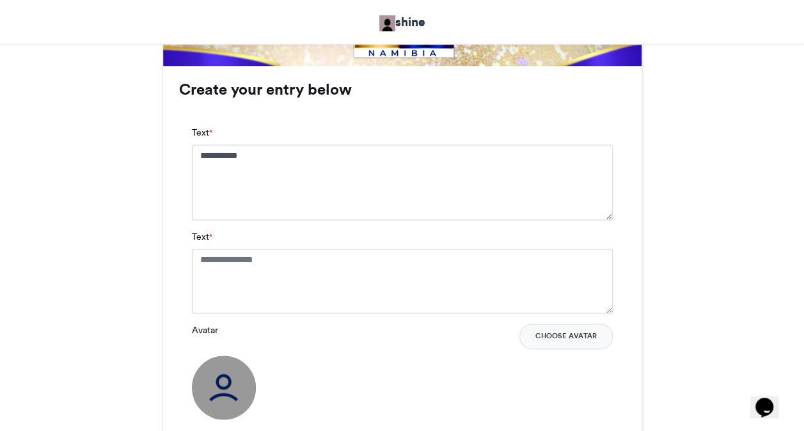
scroll to position [818, 0]
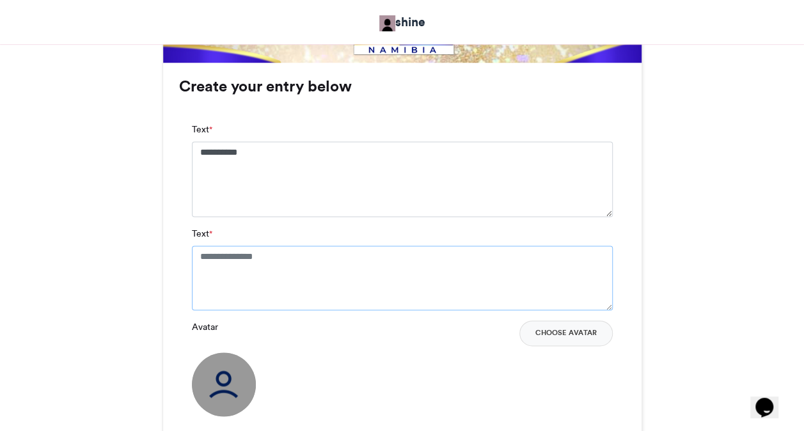
click at [483, 276] on textarea "Text *" at bounding box center [402, 278] width 421 height 64
click at [351, 267] on textarea "Text *" at bounding box center [402, 278] width 421 height 64
paste textarea "**********"
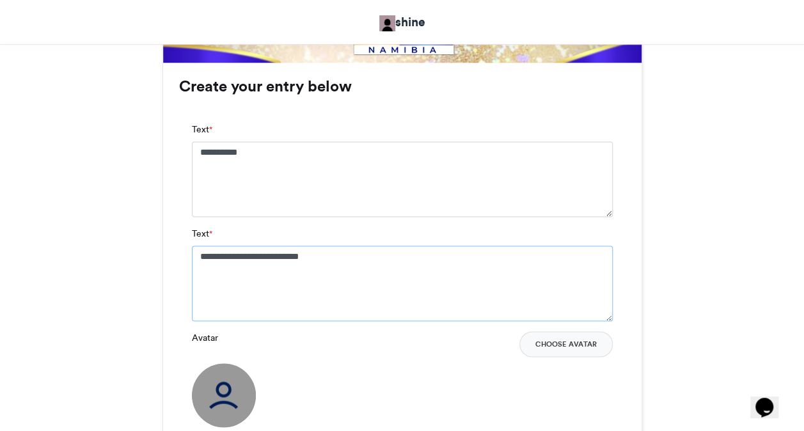
click at [201, 260] on textarea "**********" at bounding box center [402, 283] width 421 height 75
click at [202, 254] on textarea "**********" at bounding box center [402, 283] width 421 height 75
click at [223, 258] on textarea "**********" at bounding box center [402, 283] width 421 height 75
click at [336, 263] on textarea "**********" at bounding box center [402, 283] width 421 height 75
type textarea "**********"
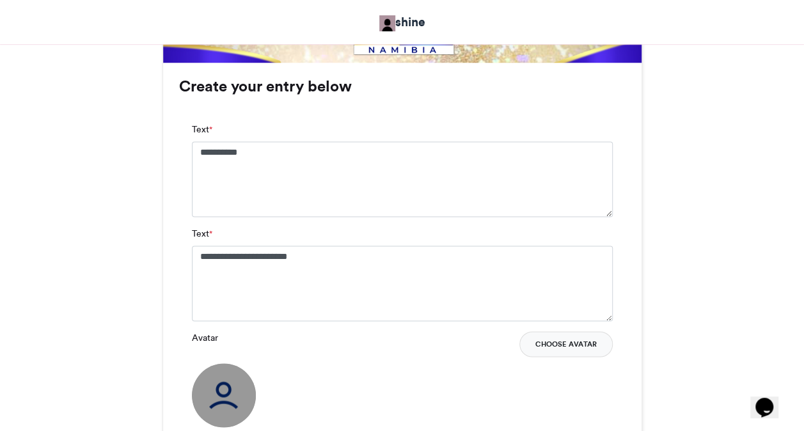
click at [544, 343] on button "Choose Avatar" at bounding box center [565, 344] width 93 height 26
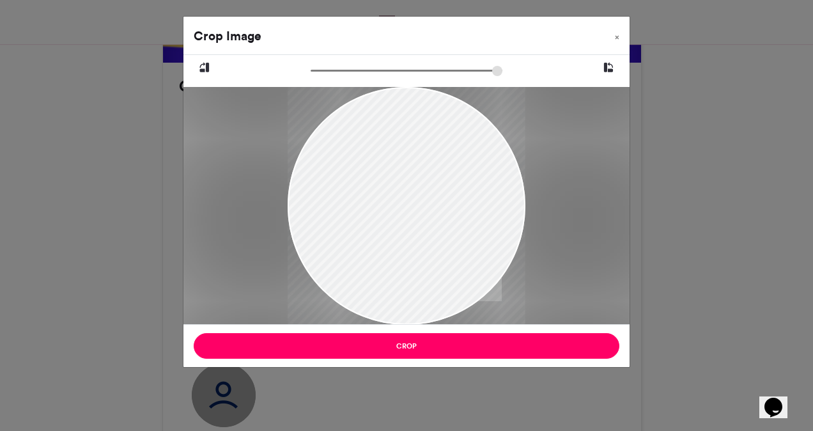
drag, startPoint x: 381, startPoint y: 198, endPoint x: 394, endPoint y: 236, distance: 39.8
click at [394, 236] on div at bounding box center [407, 244] width 238 height 317
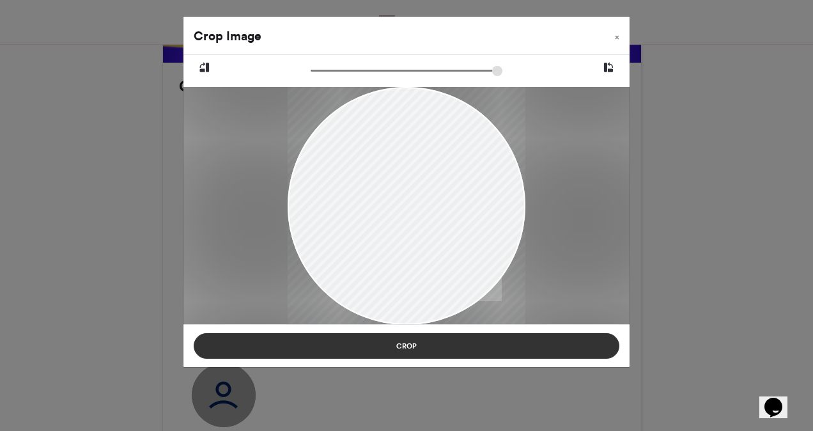
click at [432, 350] on button "Crop" at bounding box center [407, 346] width 426 height 26
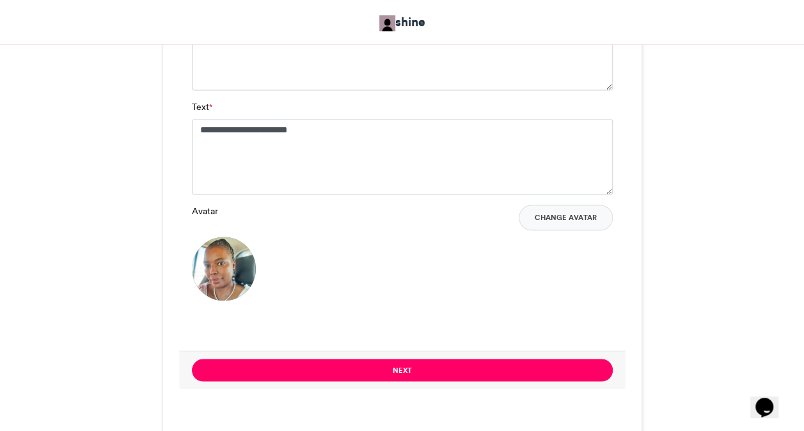
scroll to position [1023, 0]
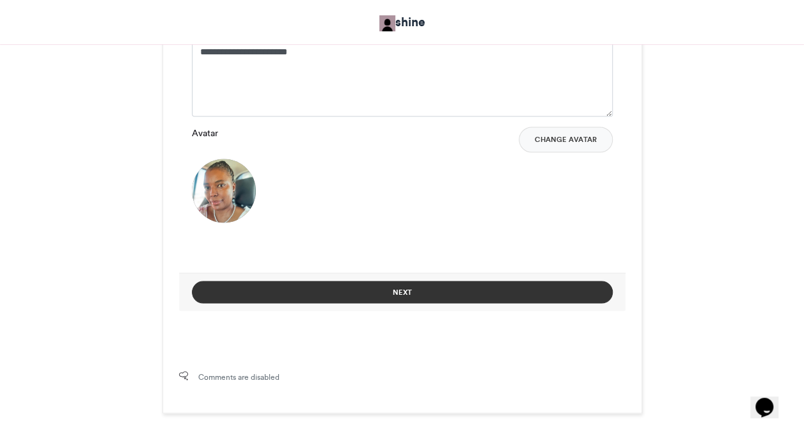
click at [378, 292] on button "Next" at bounding box center [402, 292] width 421 height 22
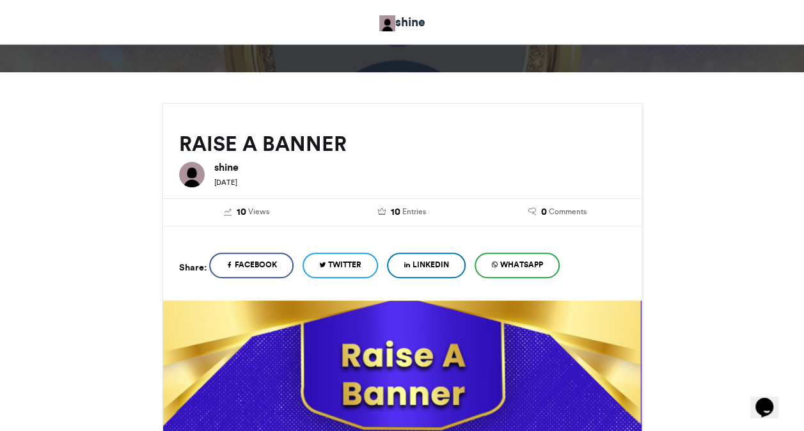
scroll to position [128, 0]
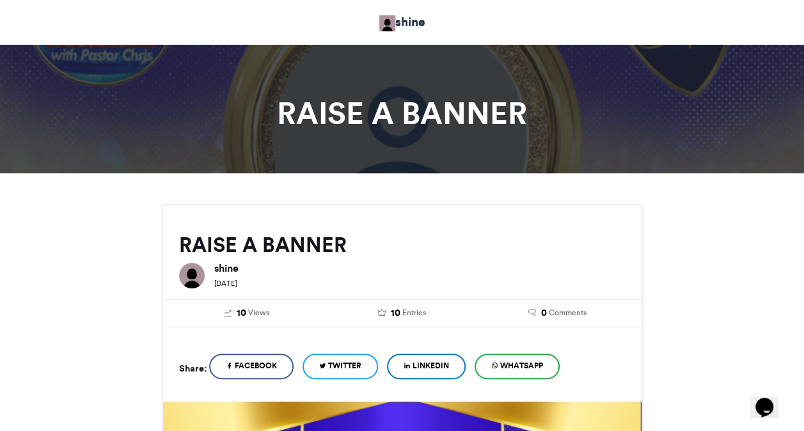
scroll to position [0, 0]
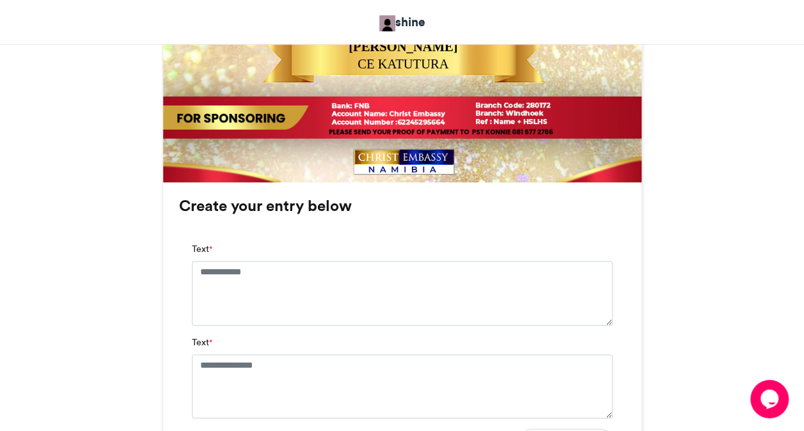
scroll to position [724, 0]
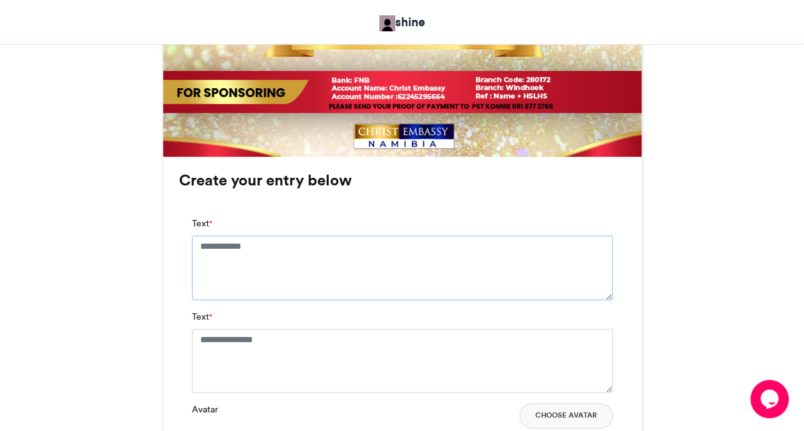
click at [402, 246] on textarea "Text *" at bounding box center [402, 267] width 421 height 64
click at [696, 155] on div "LIFT UP YOUR HANDS shine 1 week ago 7" at bounding box center [402, 85] width 729 height 1209
click at [468, 248] on textarea "Text *" at bounding box center [402, 267] width 421 height 64
type textarea "**********"
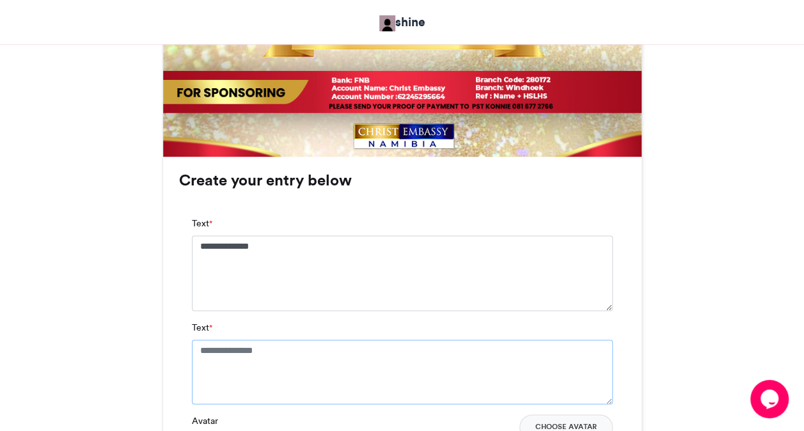
click at [400, 366] on textarea "Text *" at bounding box center [402, 372] width 421 height 64
click at [684, 385] on div "LIFT UP YOUR HANDS shine 1 week ago 7" at bounding box center [402, 96] width 729 height 1231
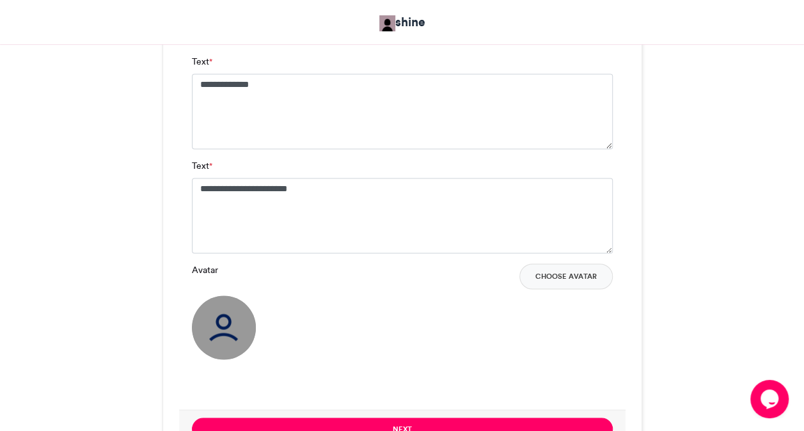
scroll to position [929, 0]
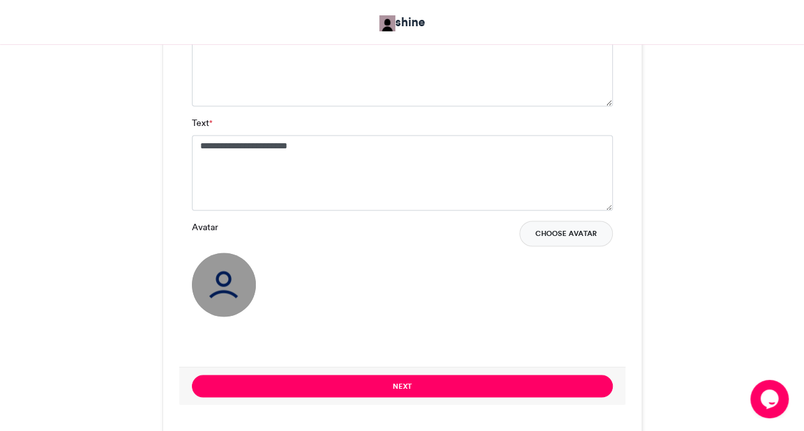
click at [560, 237] on button "Choose Avatar" at bounding box center [565, 234] width 93 height 26
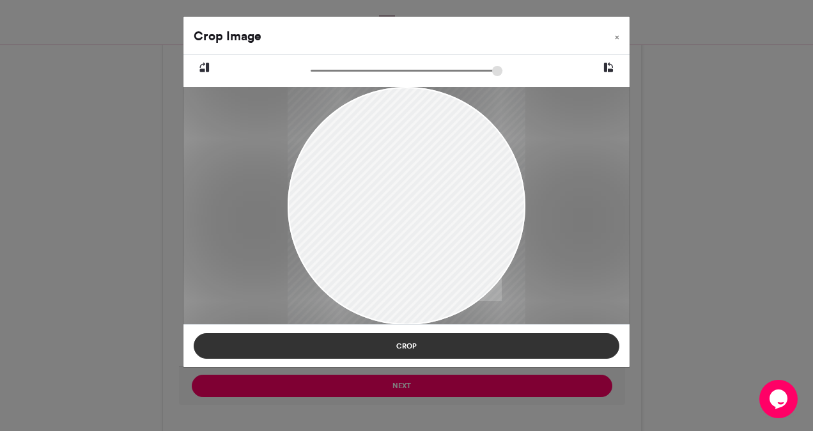
click at [396, 349] on button "Crop" at bounding box center [407, 346] width 426 height 26
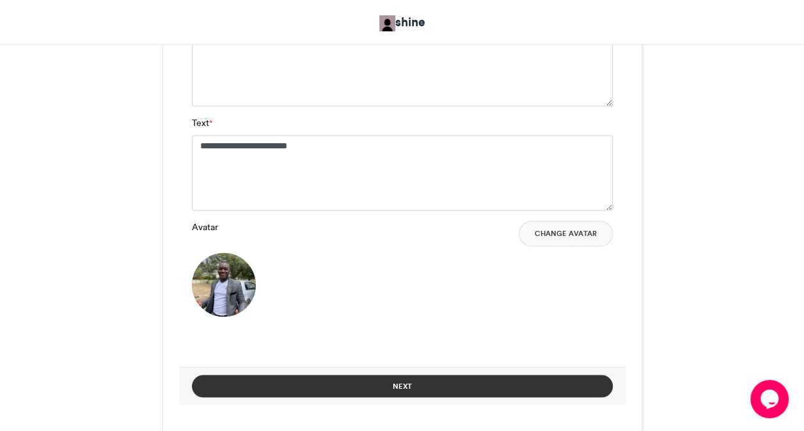
click at [485, 395] on button "Next" at bounding box center [402, 386] width 421 height 22
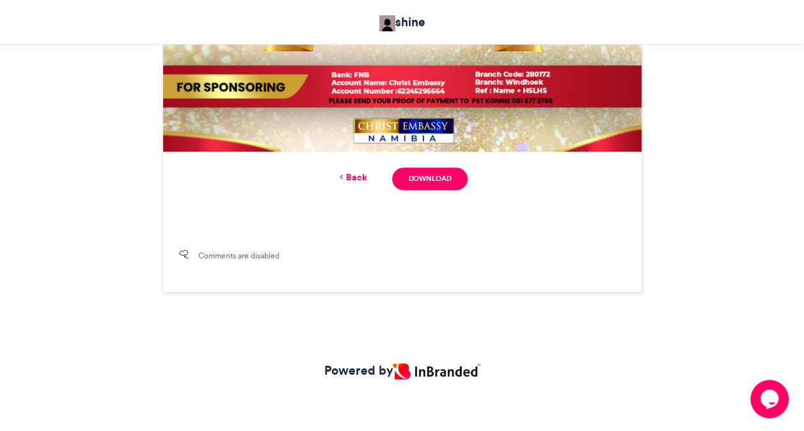
scroll to position [542, 0]
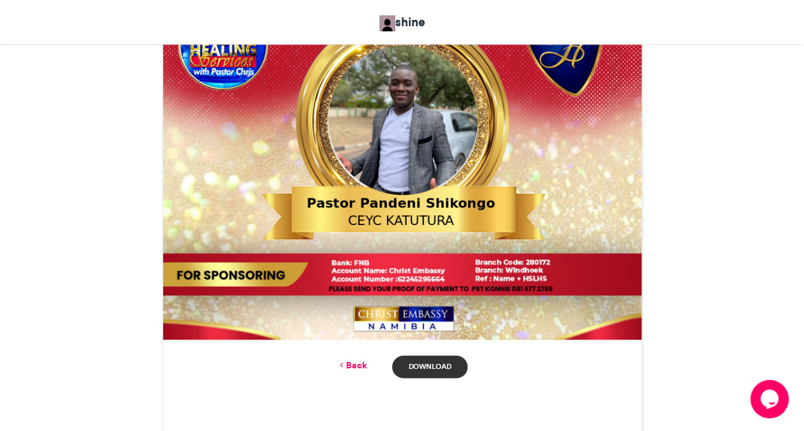
click at [436, 359] on link "Download" at bounding box center [429, 367] width 75 height 22
click at [350, 367] on link "Back" at bounding box center [351, 365] width 30 height 13
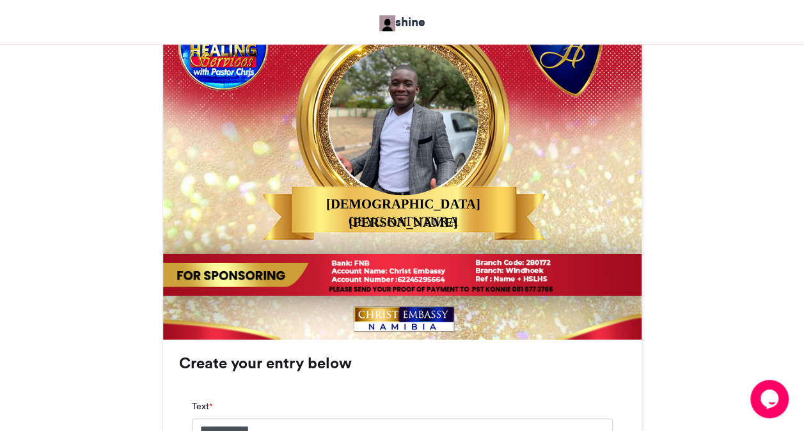
scroll to position [929, 0]
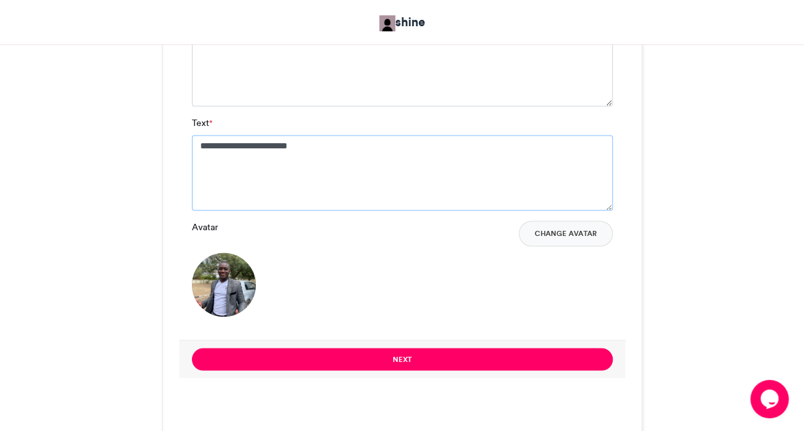
click at [332, 150] on textarea "**********" at bounding box center [402, 172] width 421 height 75
type textarea "*"
type textarea "**********"
click at [632, 149] on div "**********" at bounding box center [402, 173] width 478 height 442
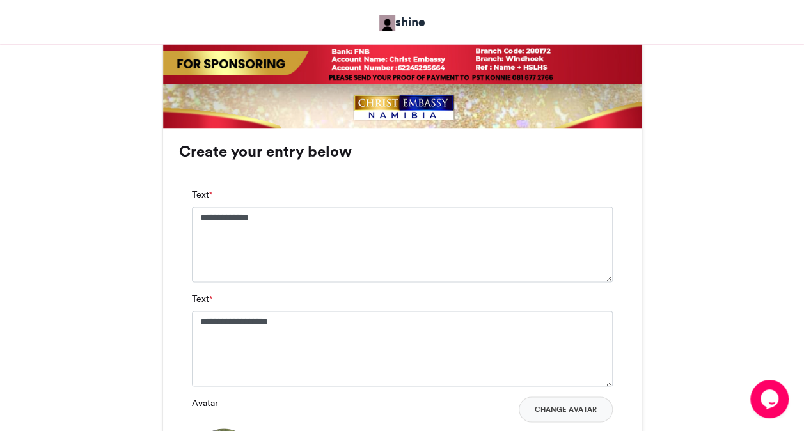
scroll to position [724, 0]
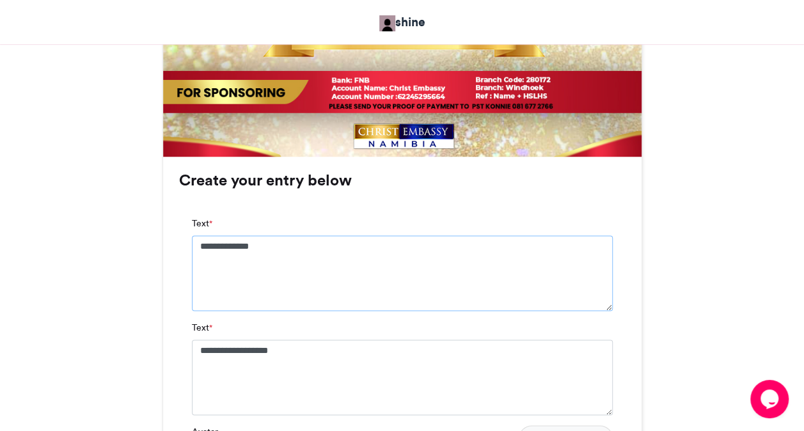
click at [286, 248] on textarea "**********" at bounding box center [402, 272] width 421 height 75
type textarea "*"
click at [350, 242] on textarea "**********" at bounding box center [402, 272] width 421 height 75
type textarea "*"
type textarea "**********"
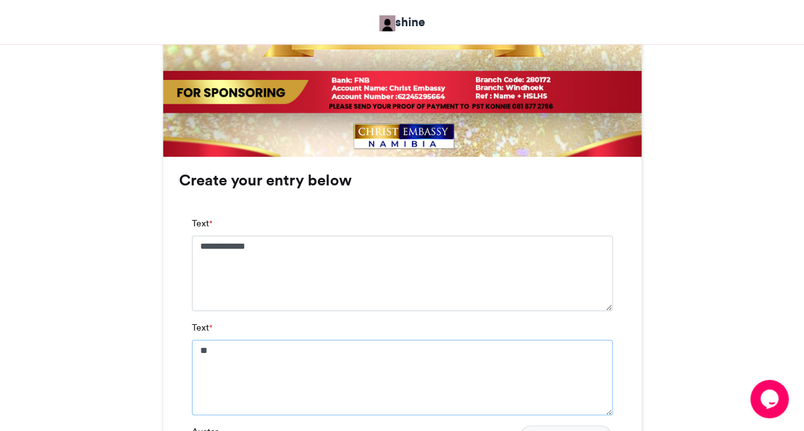
type textarea "*"
type textarea "**********"
click at [679, 343] on div "LIFT UP YOUR HANDS shine 1 week ago 7" at bounding box center [402, 83] width 729 height 1204
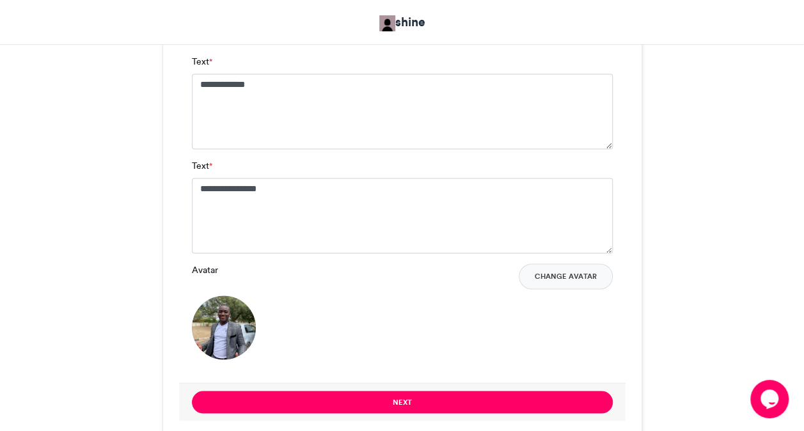
scroll to position [904, 0]
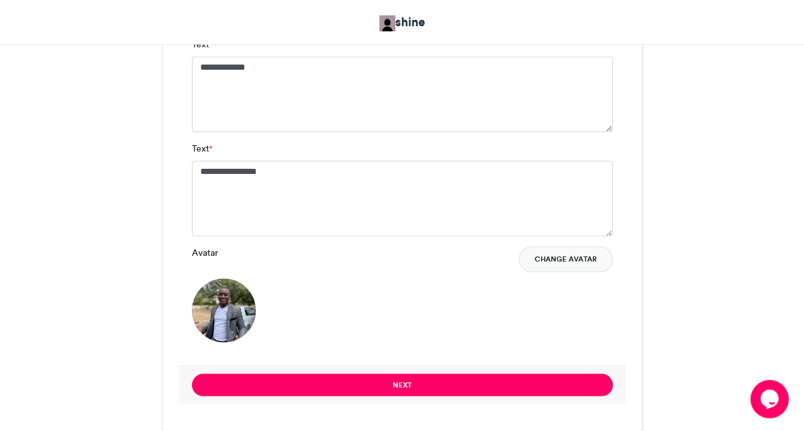
click at [570, 249] on button "Change Avatar" at bounding box center [566, 259] width 94 height 26
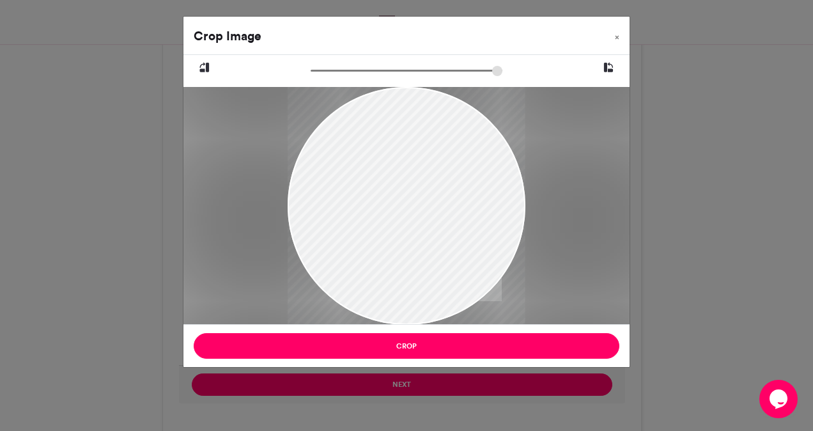
drag, startPoint x: 380, startPoint y: 191, endPoint x: 372, endPoint y: 213, distance: 23.1
click at [372, 213] on div at bounding box center [407, 227] width 238 height 317
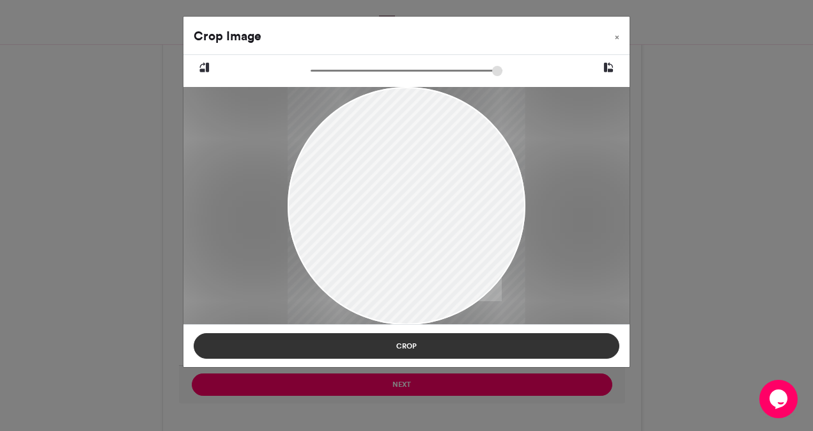
click at [415, 344] on button "Crop" at bounding box center [407, 346] width 426 height 26
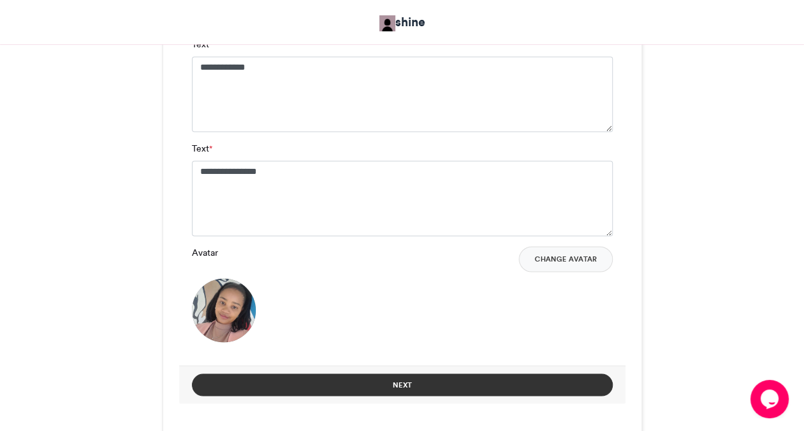
click at [409, 379] on button "Next" at bounding box center [402, 384] width 421 height 22
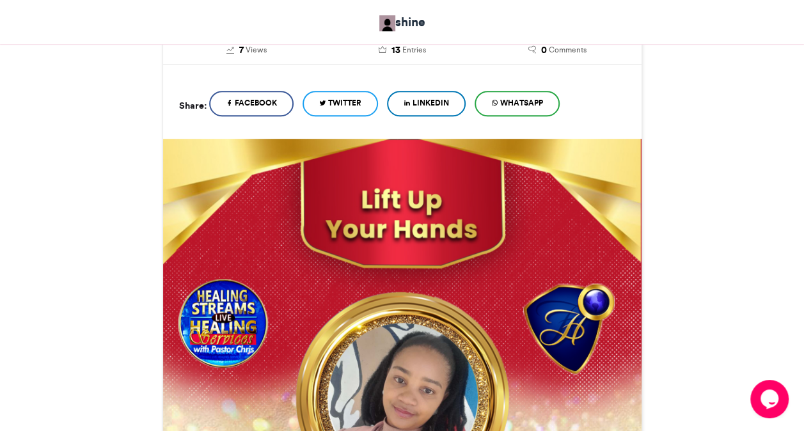
scroll to position [730, 0]
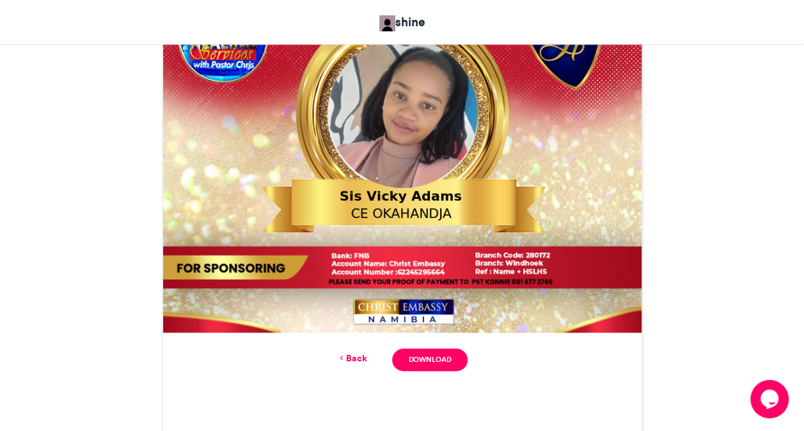
scroll to position [525, 0]
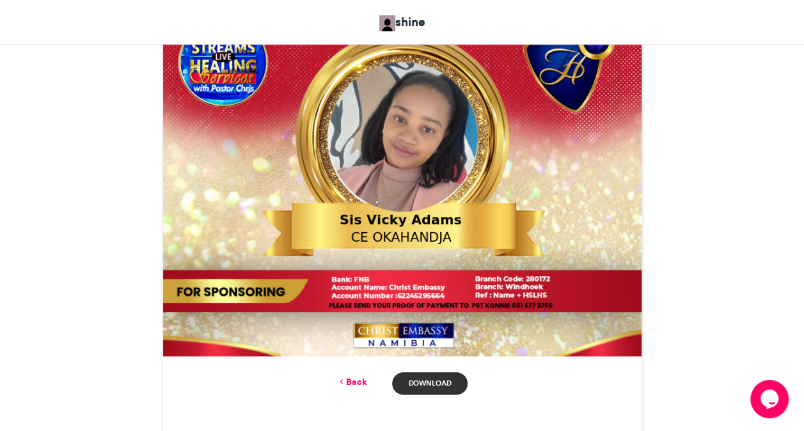
click at [435, 375] on link "Download" at bounding box center [429, 383] width 75 height 22
click at [356, 382] on link "Back" at bounding box center [351, 381] width 30 height 13
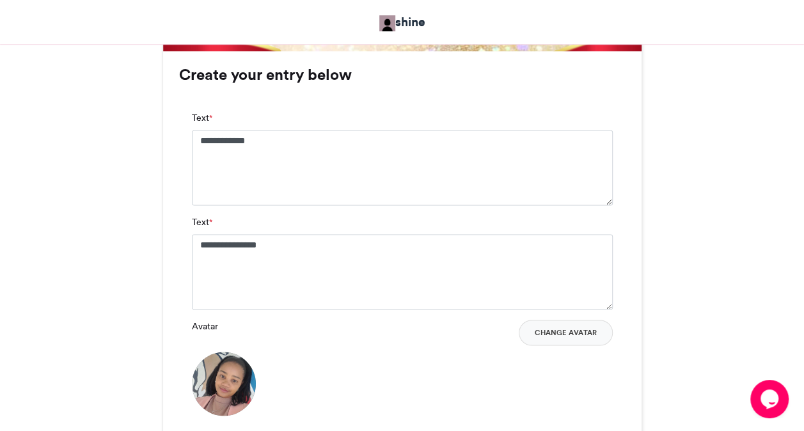
scroll to position [832, 0]
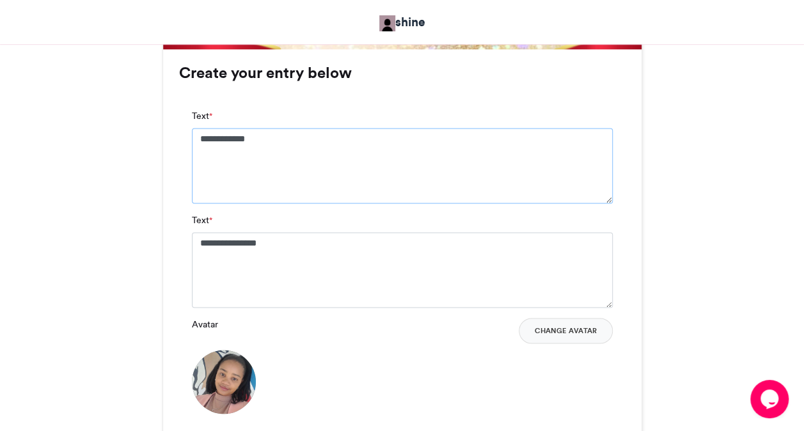
click at [333, 142] on textarea "**********" at bounding box center [402, 165] width 421 height 75
type textarea "**********"
click at [294, 246] on textarea "**********" at bounding box center [402, 269] width 421 height 75
type textarea "**********"
click at [582, 333] on button "Change Avatar" at bounding box center [566, 331] width 94 height 26
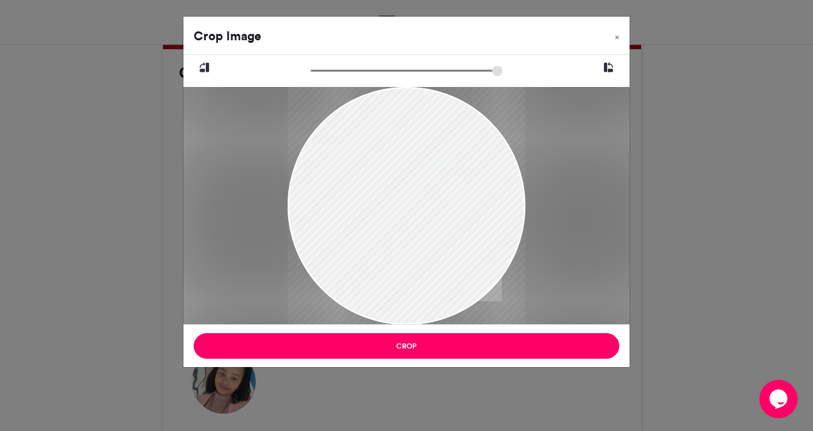
drag, startPoint x: 366, startPoint y: 185, endPoint x: 376, endPoint y: 219, distance: 36.0
click at [376, 219] on div at bounding box center [407, 234] width 238 height 296
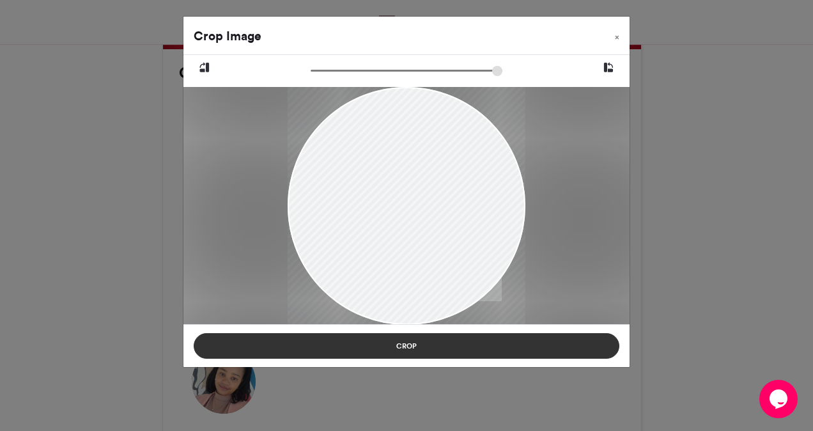
click at [420, 344] on button "Crop" at bounding box center [407, 346] width 426 height 26
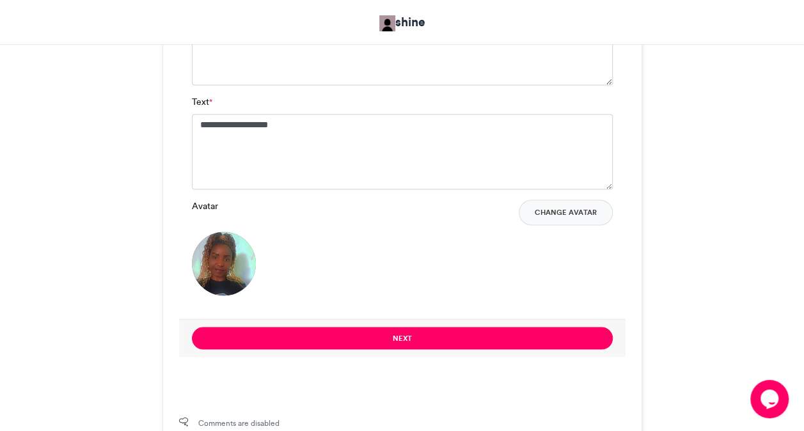
scroll to position [960, 0]
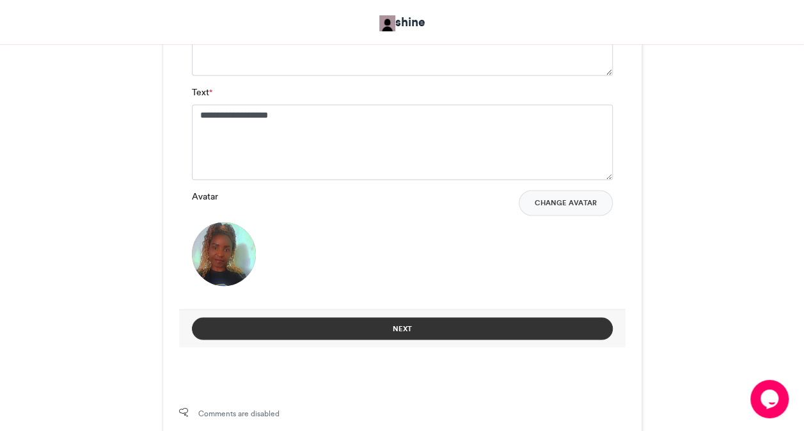
click at [480, 329] on button "Next" at bounding box center [402, 328] width 421 height 22
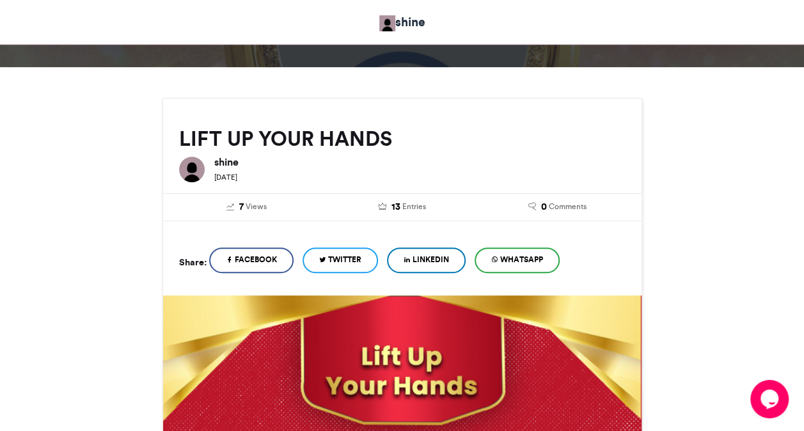
scroll to position [573, 0]
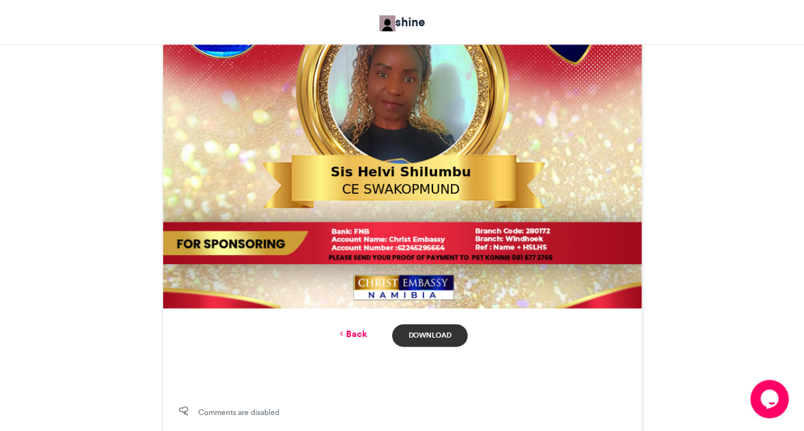
click at [422, 333] on link "Download" at bounding box center [429, 335] width 75 height 22
click at [749, 187] on div "LIFT UP YOUR HANDS shine 1 week ago 7" at bounding box center [402, 40] width 729 height 817
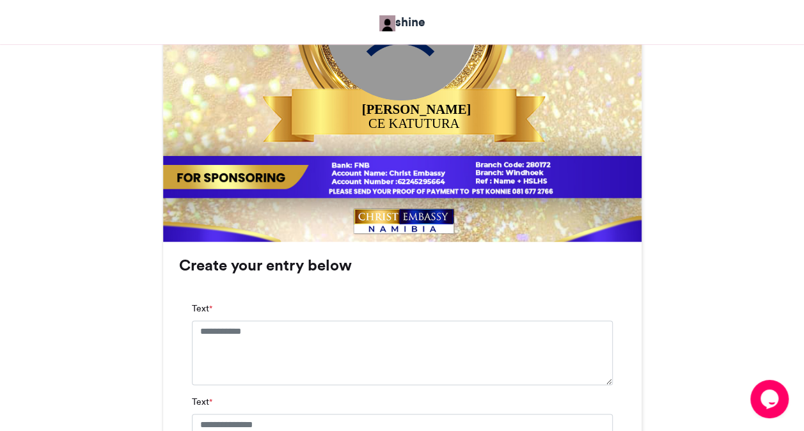
scroll to position [648, 0]
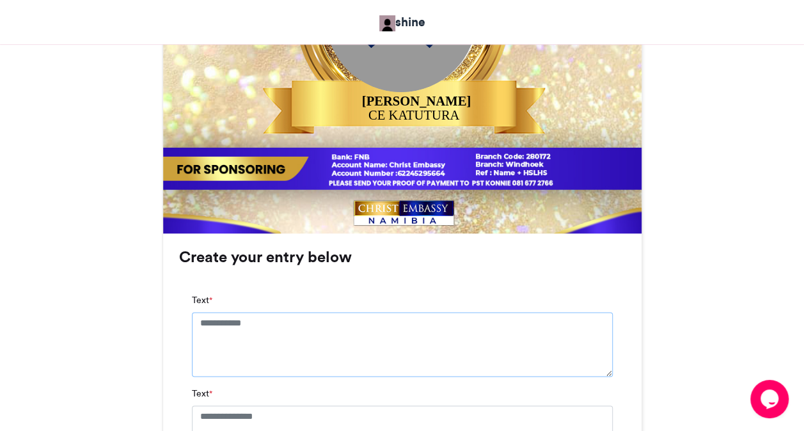
click at [329, 321] on textarea "Text *" at bounding box center [402, 344] width 421 height 64
type textarea "**********"
click at [672, 333] on div "RAISE A BANNER shine [DATE] 11 Views" at bounding box center [402, 168] width 729 height 1220
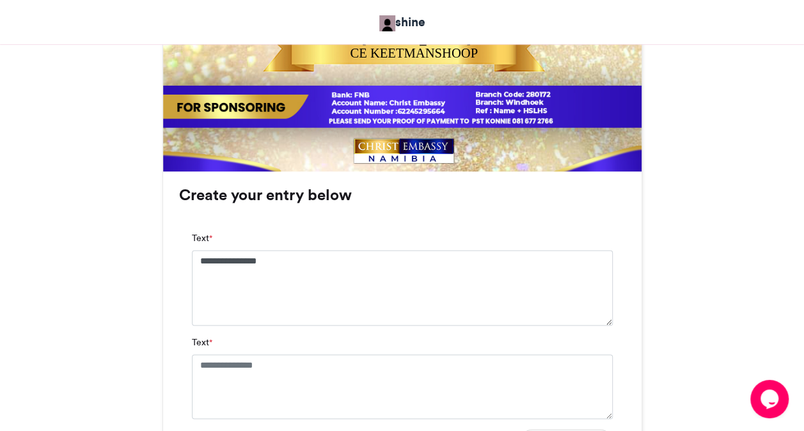
scroll to position [724, 0]
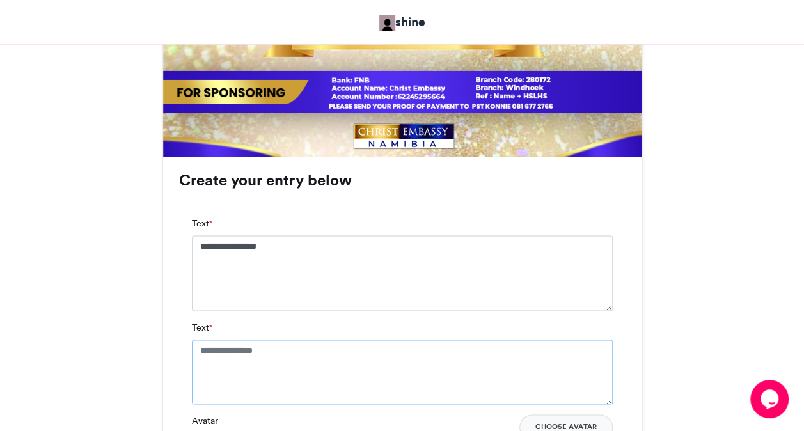
click at [509, 362] on textarea "Text *" at bounding box center [402, 372] width 421 height 64
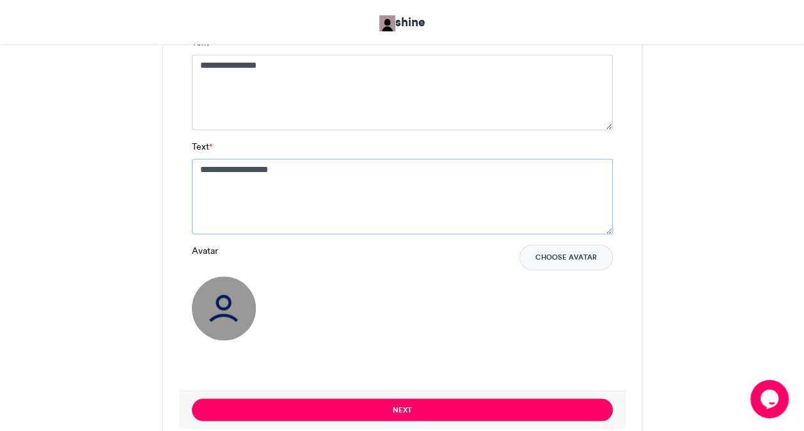
scroll to position [929, 0]
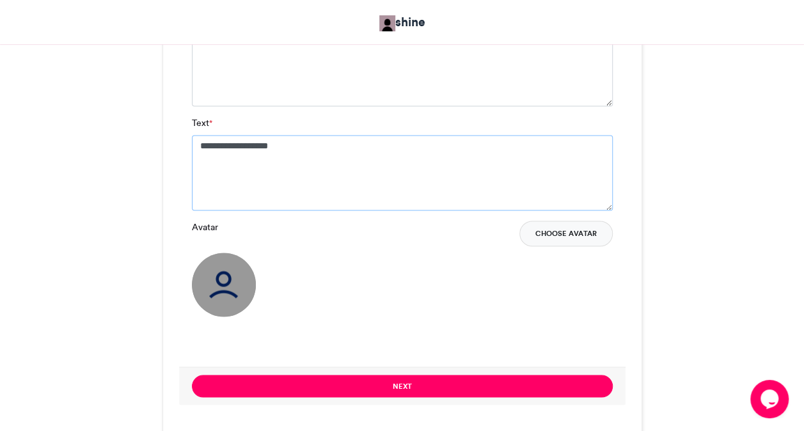
type textarea "**********"
click at [552, 228] on button "Choose Avatar" at bounding box center [565, 234] width 93 height 26
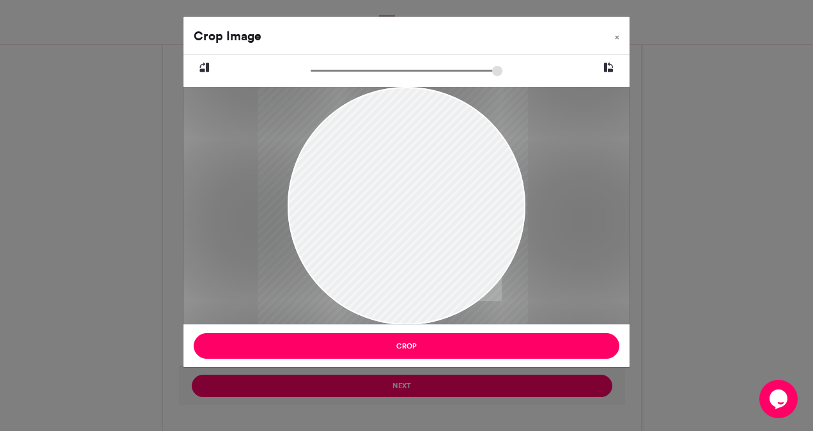
drag, startPoint x: 392, startPoint y: 226, endPoint x: 379, endPoint y: 219, distance: 15.5
click at [379, 219] on div at bounding box center [393, 206] width 270 height 238
drag, startPoint x: 317, startPoint y: 69, endPoint x: 328, endPoint y: 69, distance: 10.9
click at [328, 69] on input "zoom" at bounding box center [407, 71] width 192 height 12
drag, startPoint x: 387, startPoint y: 150, endPoint x: 387, endPoint y: 120, distance: 30.1
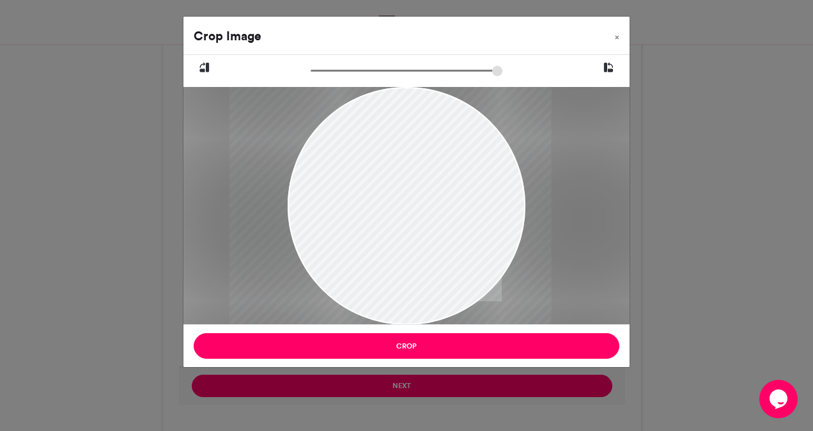
click at [387, 120] on div at bounding box center [391, 183] width 322 height 283
drag, startPoint x: 326, startPoint y: 70, endPoint x: 318, endPoint y: 69, distance: 7.7
type input "*****"
click at [318, 69] on input "zoom" at bounding box center [407, 71] width 192 height 12
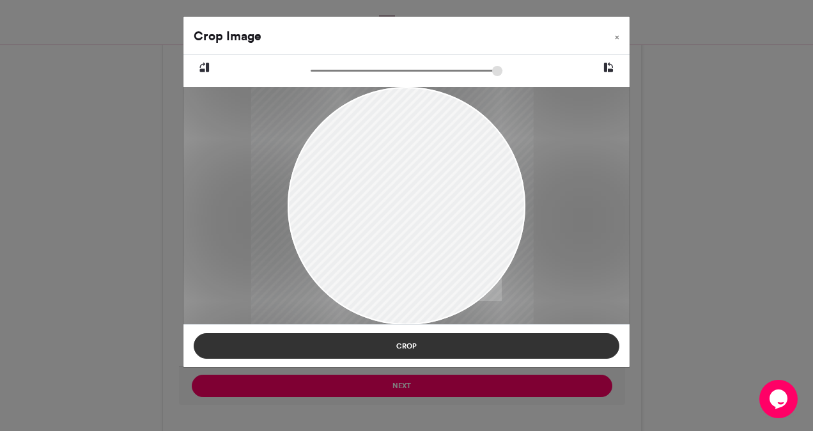
click at [420, 347] on button "Crop" at bounding box center [407, 346] width 426 height 26
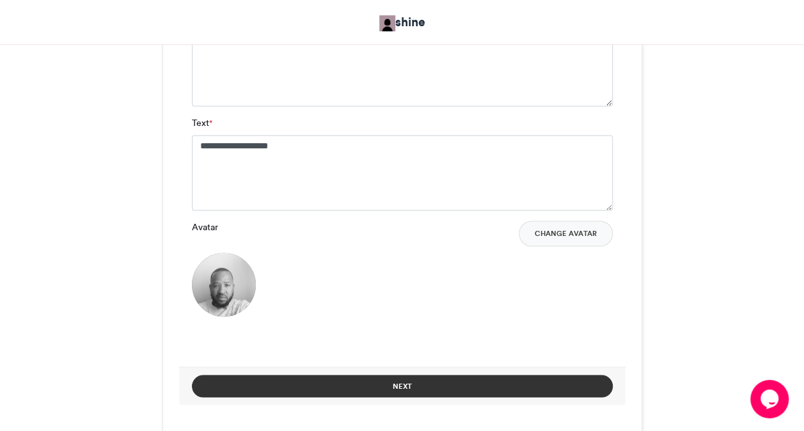
click at [463, 382] on button "Next" at bounding box center [402, 386] width 421 height 22
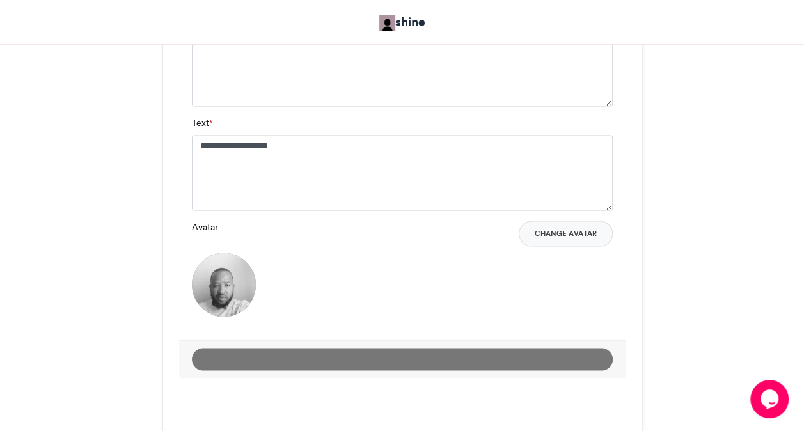
scroll to position [542, 0]
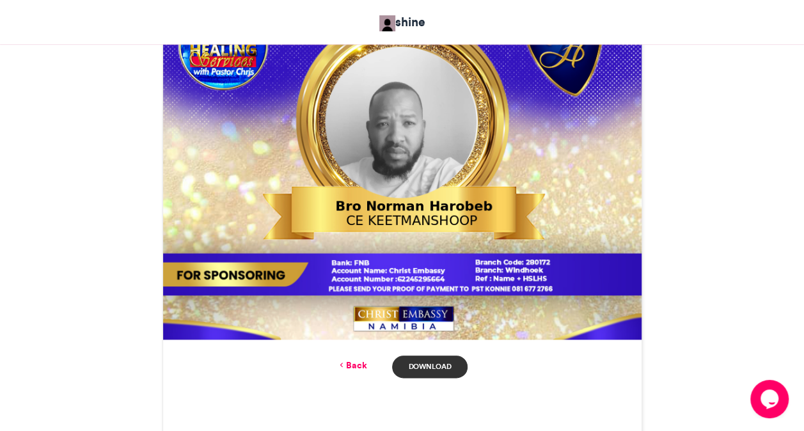
click at [414, 366] on link "Download" at bounding box center [429, 367] width 75 height 22
click at [329, 26] on div "shine" at bounding box center [402, 21] width 710 height 31
